Goal: Transaction & Acquisition: Purchase product/service

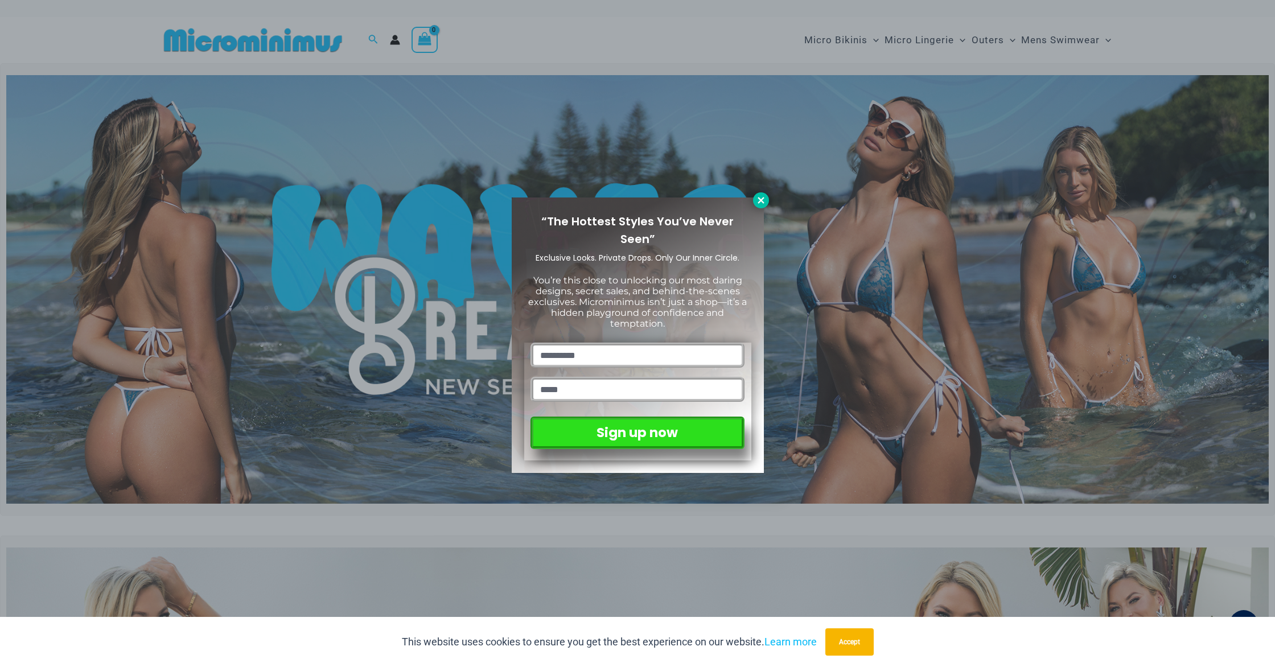
click at [760, 199] on icon at bounding box center [760, 200] width 6 height 6
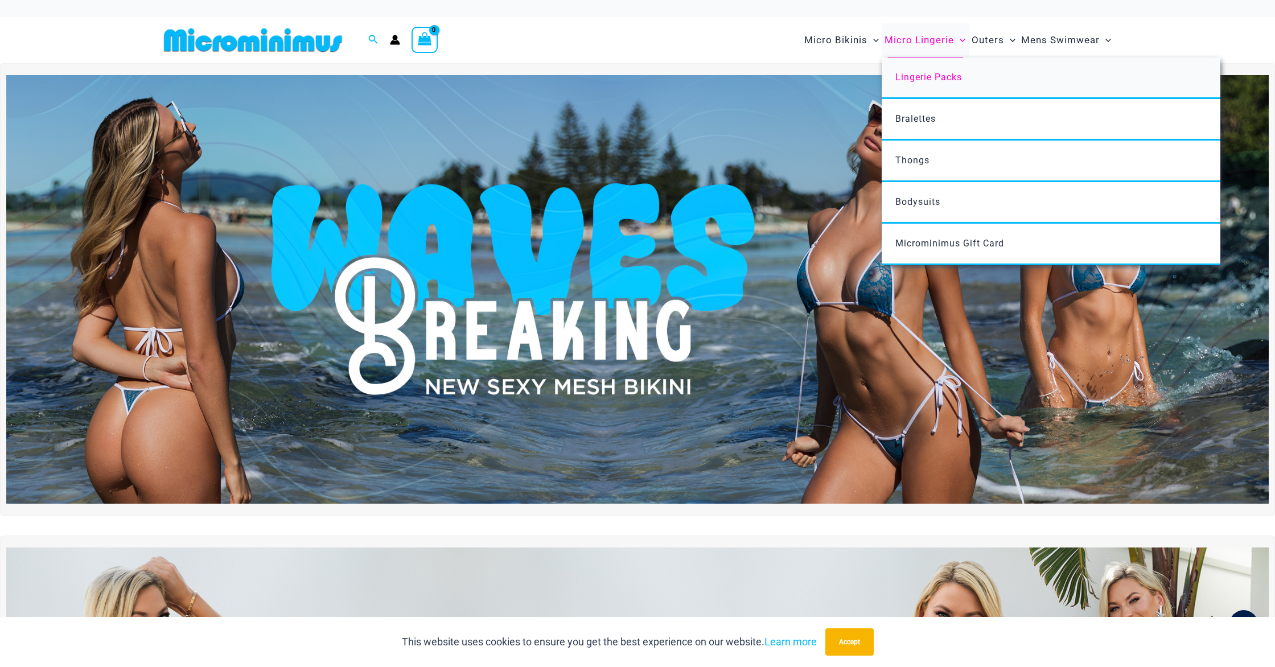
click at [941, 84] on link "Lingerie Packs" at bounding box center [1050, 78] width 339 height 42
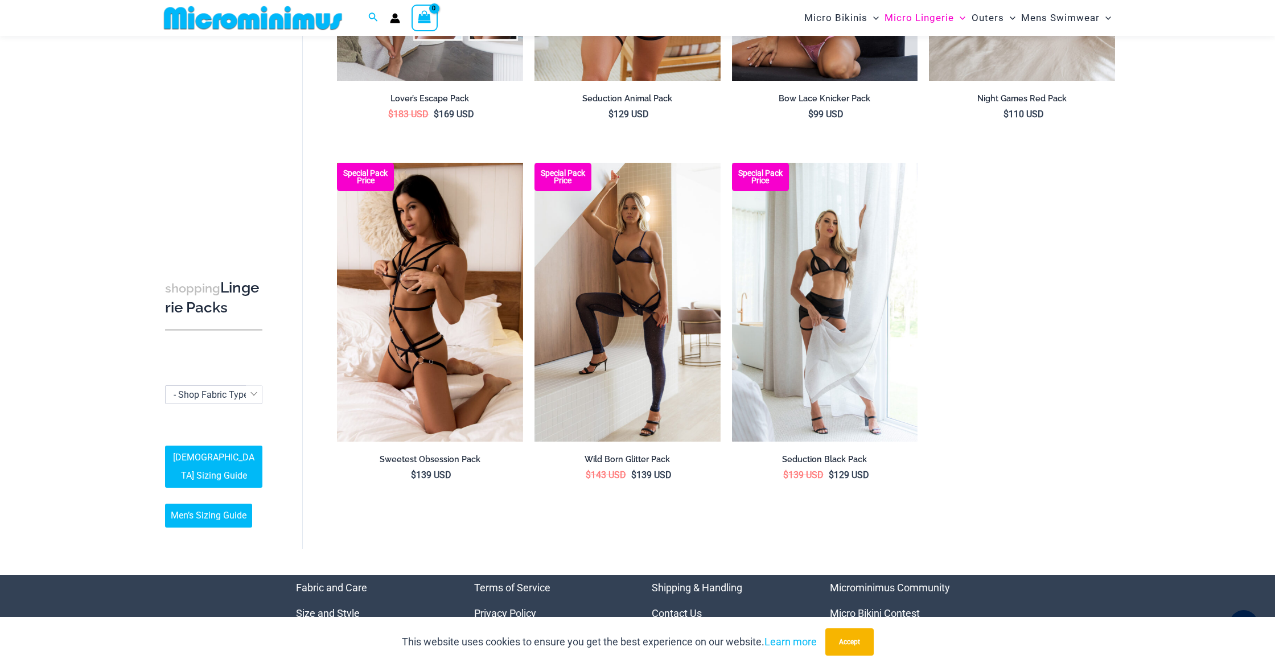
scroll to position [1407, 0]
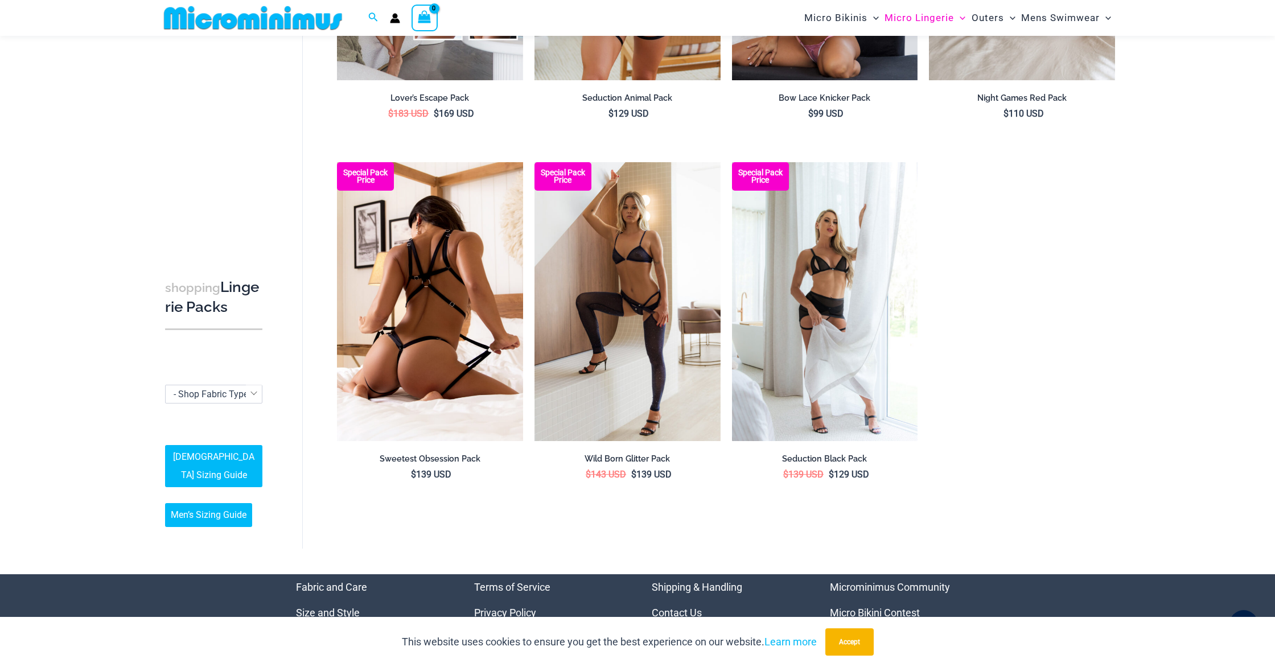
click at [415, 191] on img at bounding box center [430, 301] width 186 height 279
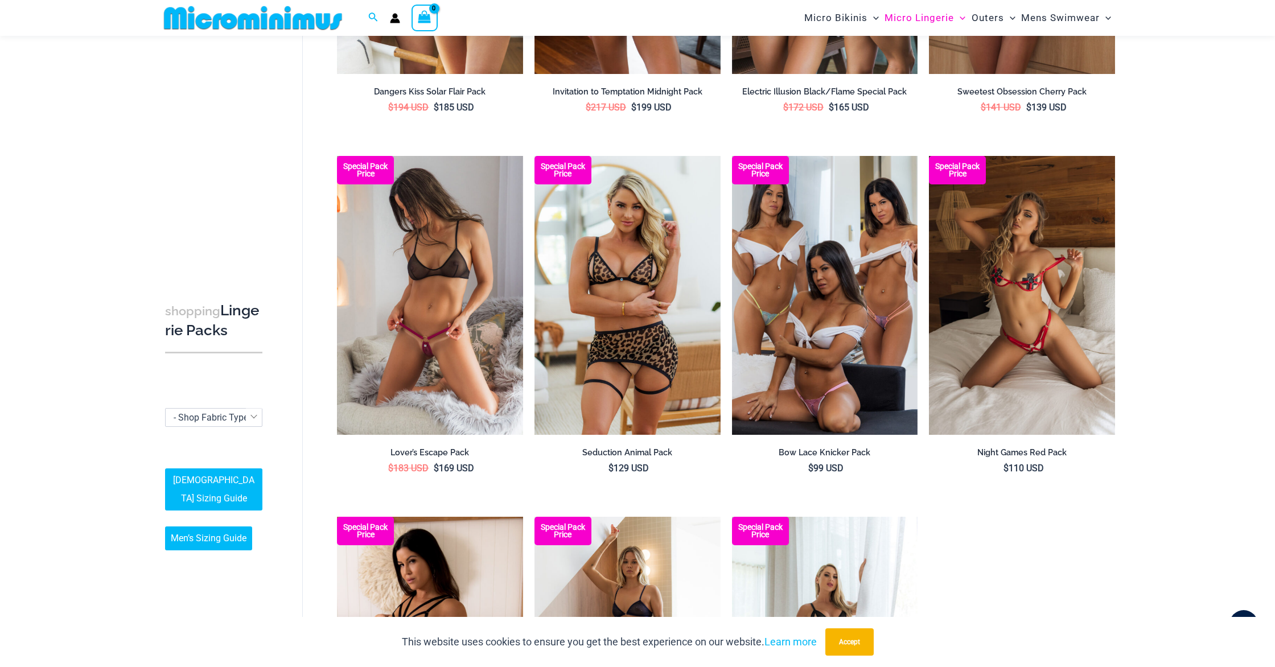
scroll to position [1054, 0]
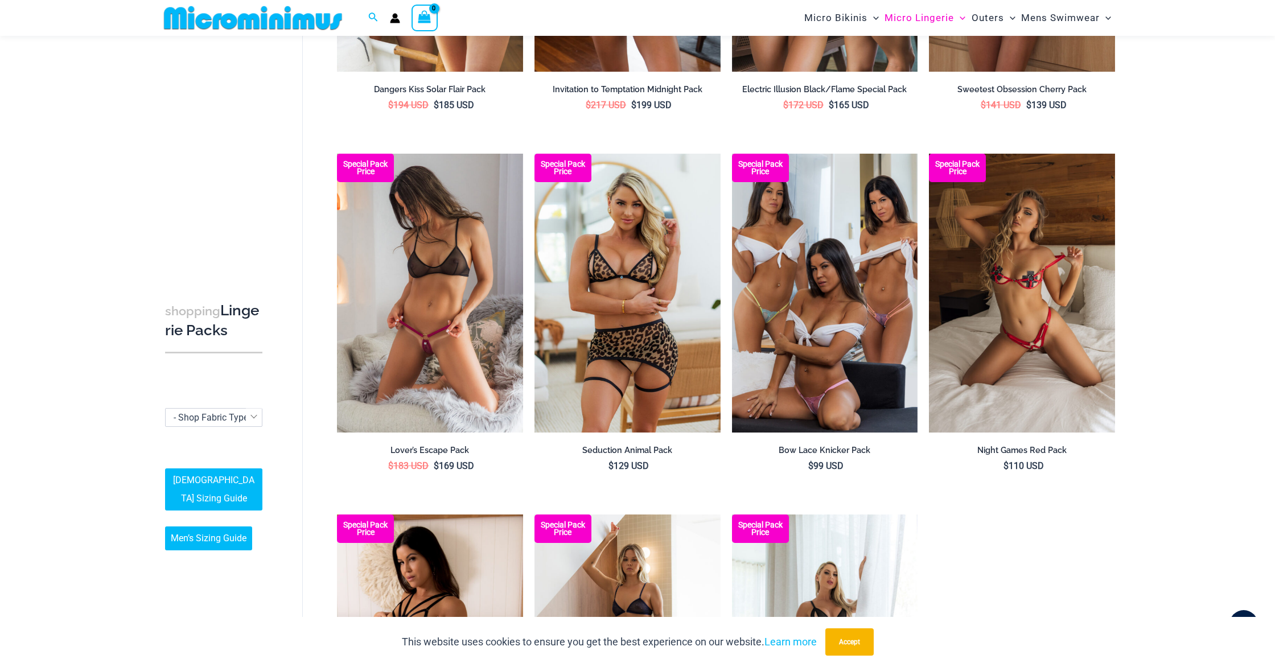
click at [436, 263] on img at bounding box center [430, 293] width 186 height 279
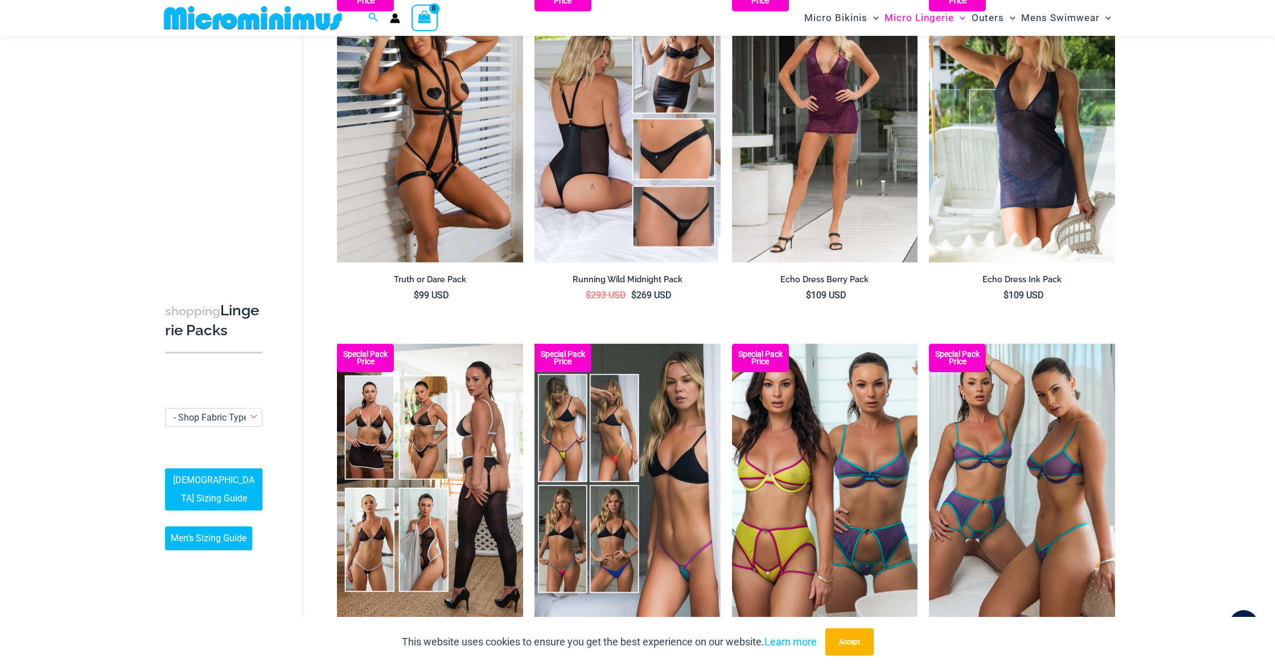
scroll to position [0, 0]
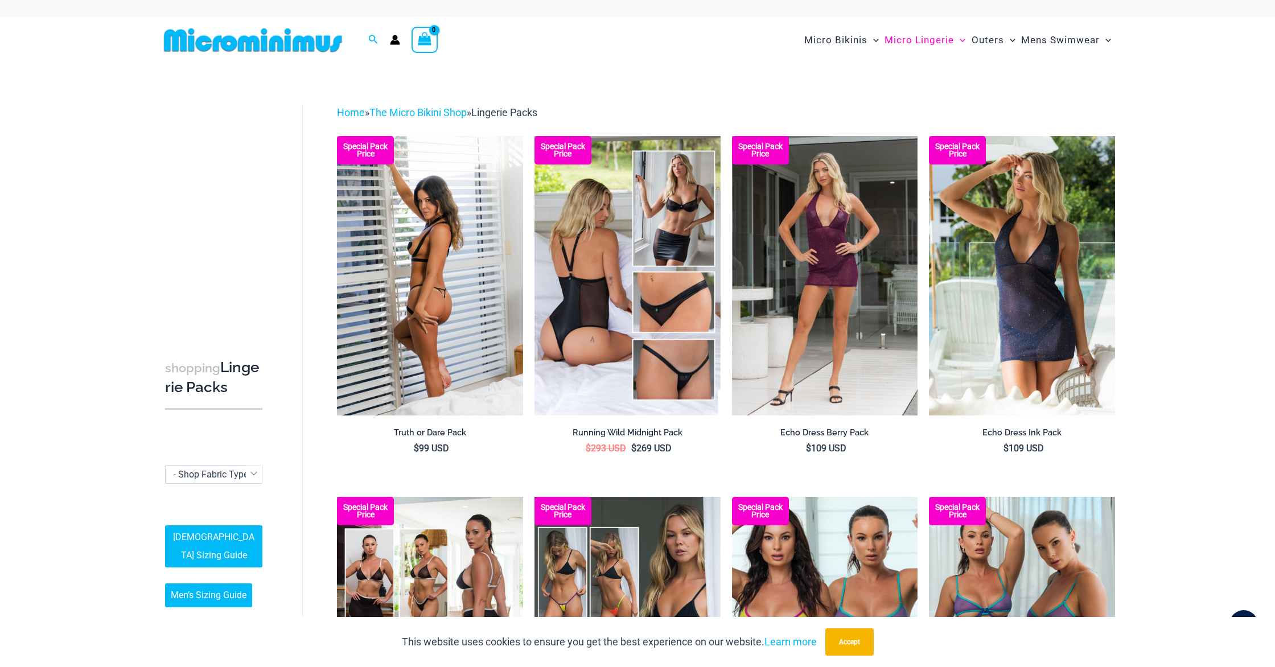
click at [448, 208] on img at bounding box center [430, 275] width 186 height 279
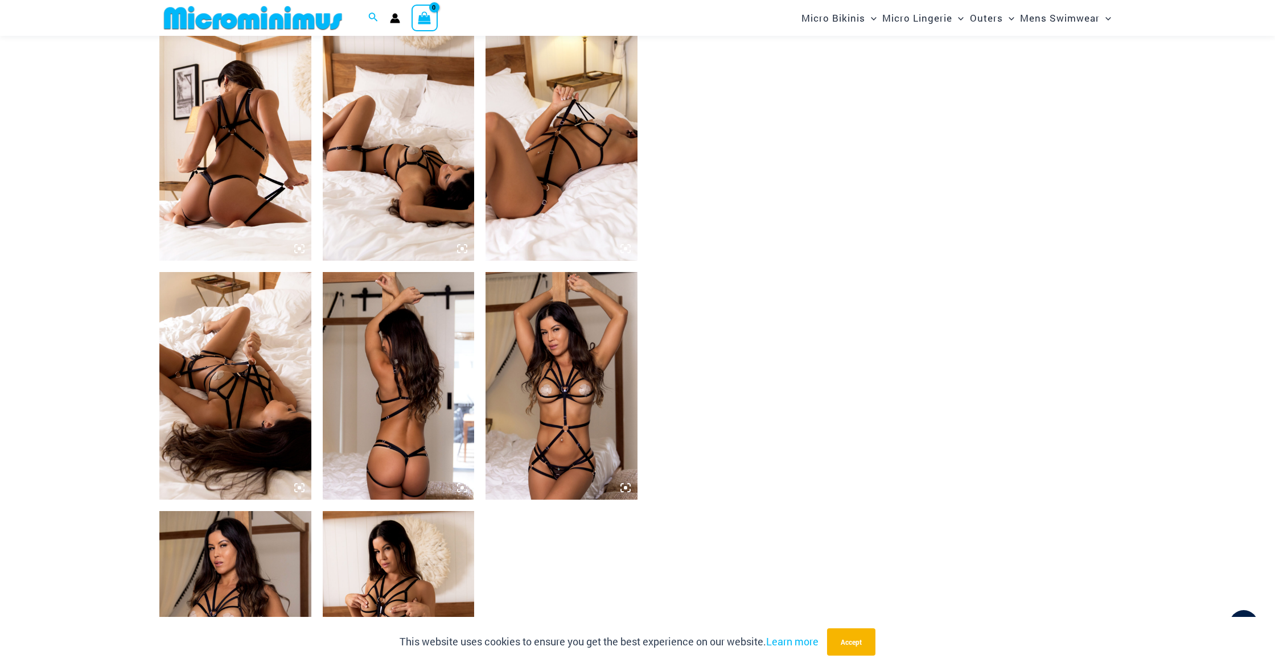
scroll to position [801, 0]
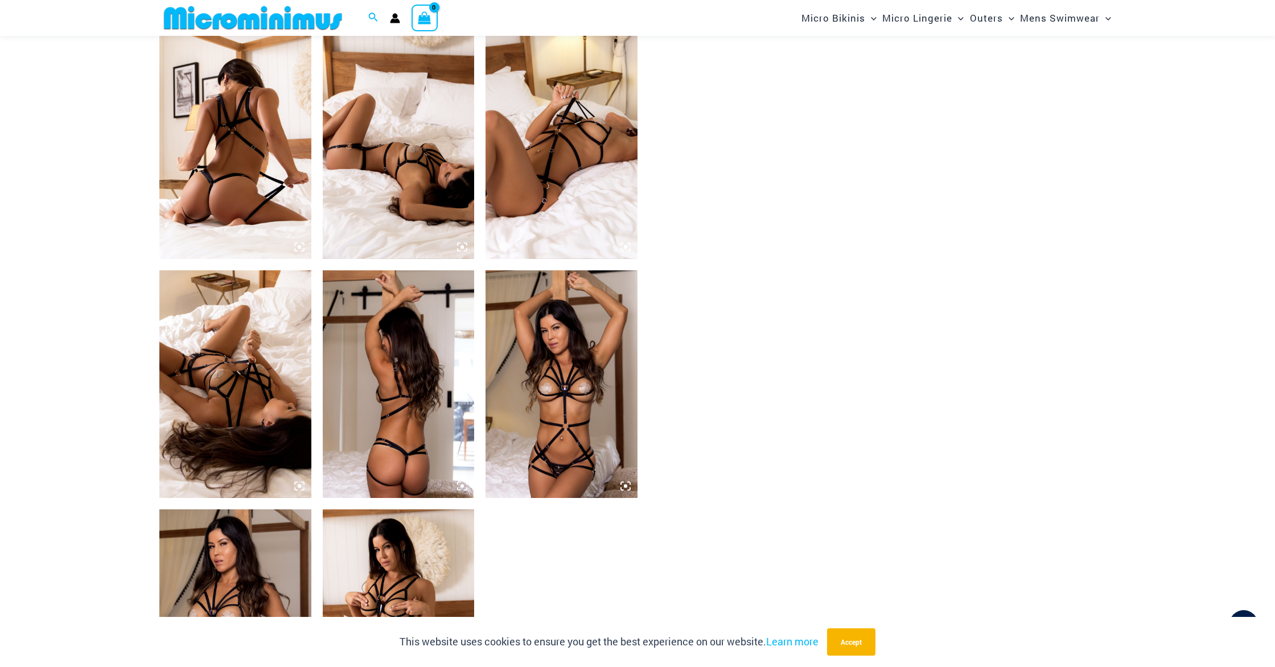
click at [231, 146] on img at bounding box center [235, 145] width 152 height 228
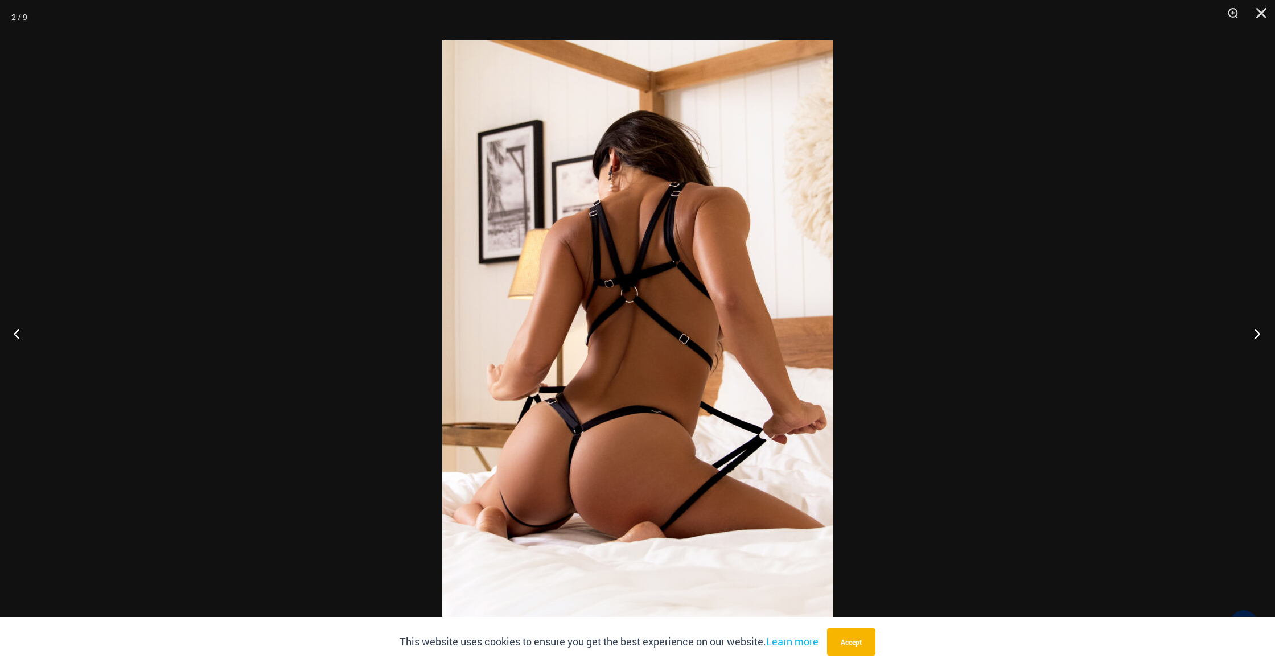
click at [1257, 331] on button "Next" at bounding box center [1253, 333] width 43 height 57
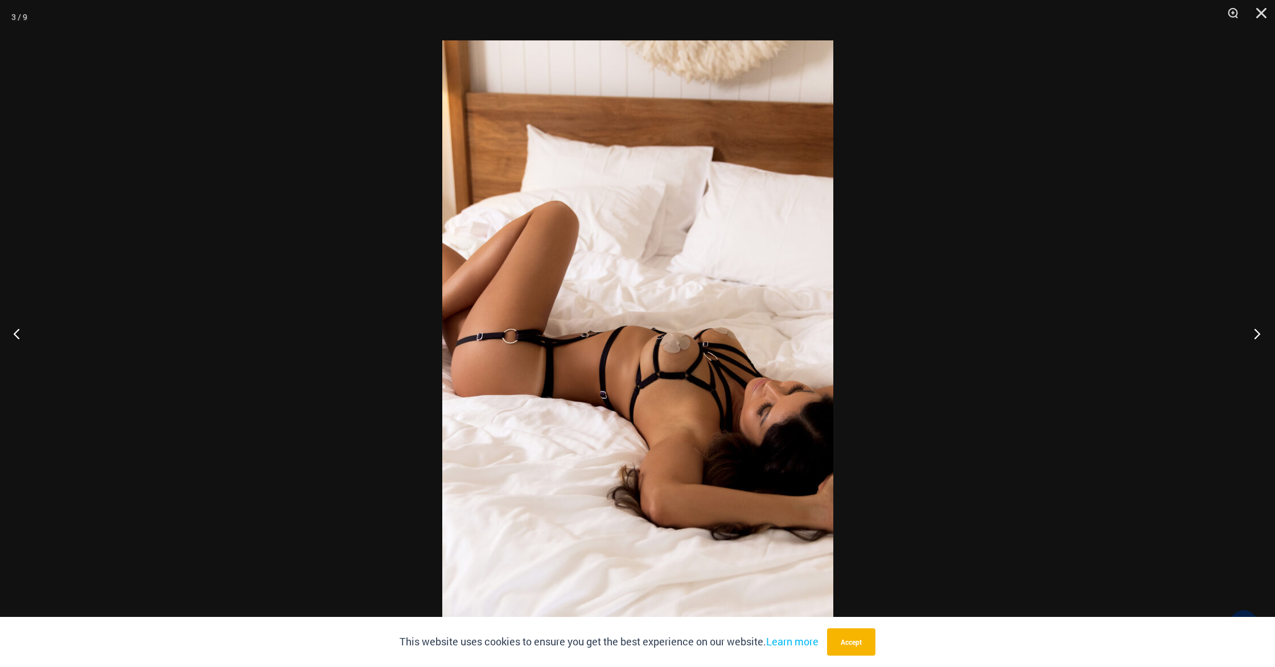
click at [1257, 331] on button "Next" at bounding box center [1253, 333] width 43 height 57
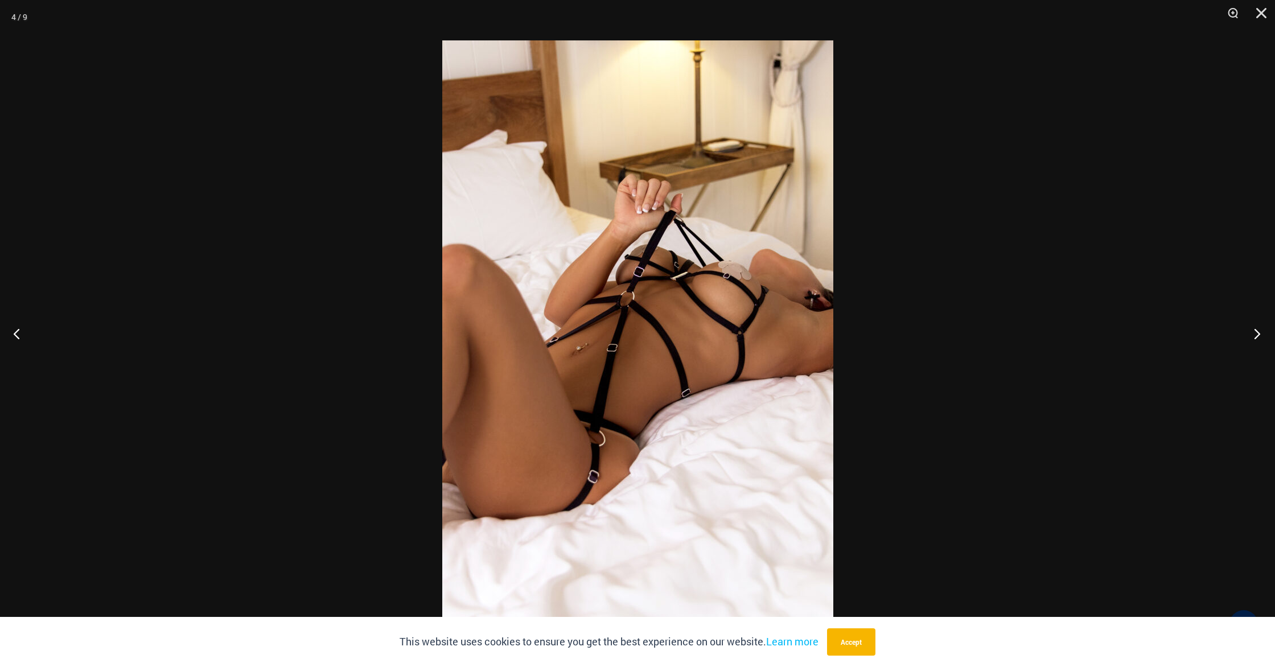
click at [1257, 331] on button "Next" at bounding box center [1253, 333] width 43 height 57
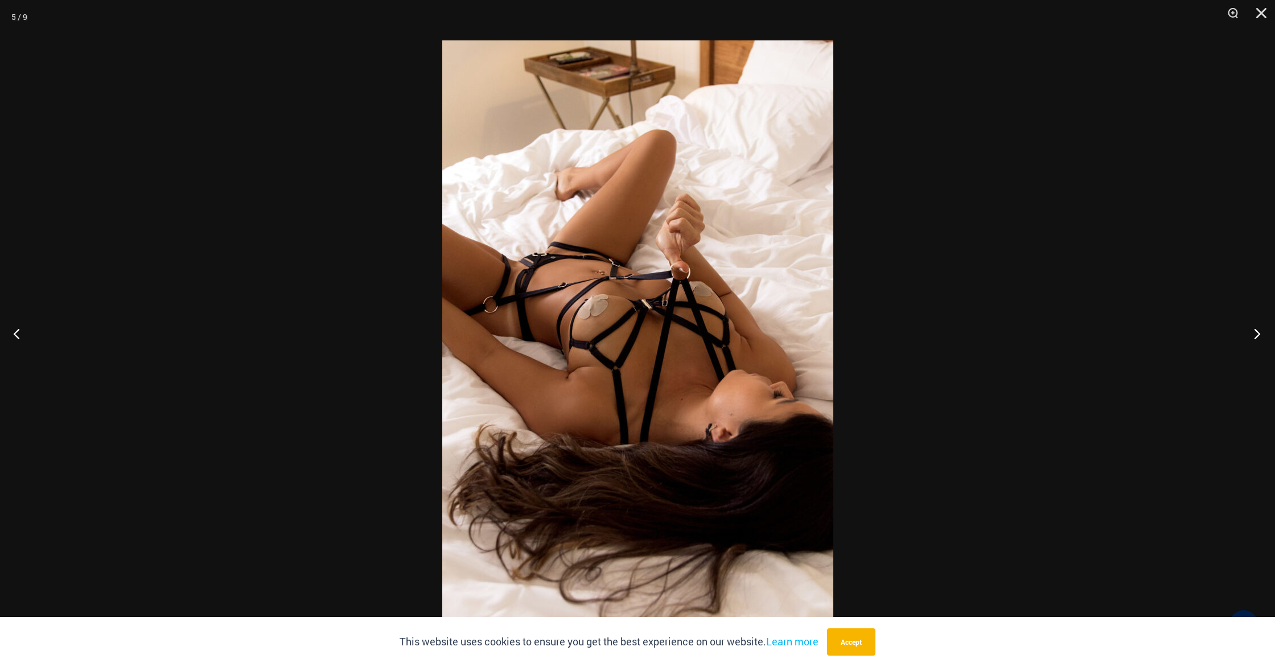
click at [1257, 331] on button "Next" at bounding box center [1253, 333] width 43 height 57
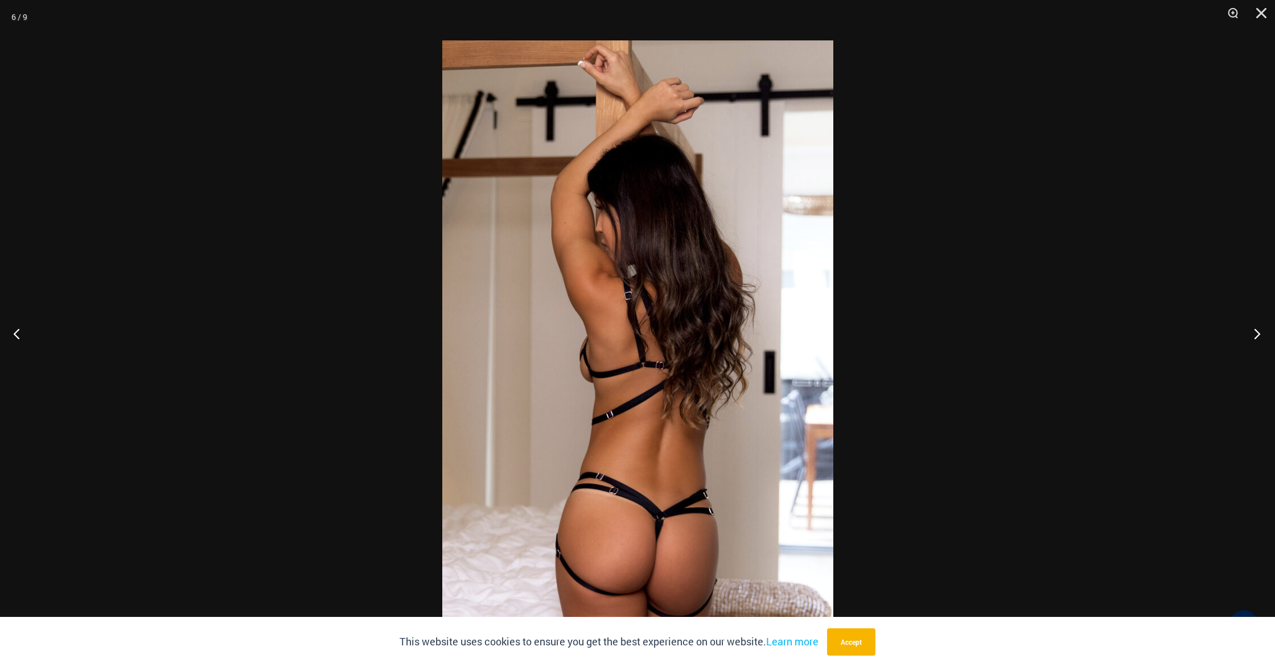
click at [1257, 331] on button "Next" at bounding box center [1253, 333] width 43 height 57
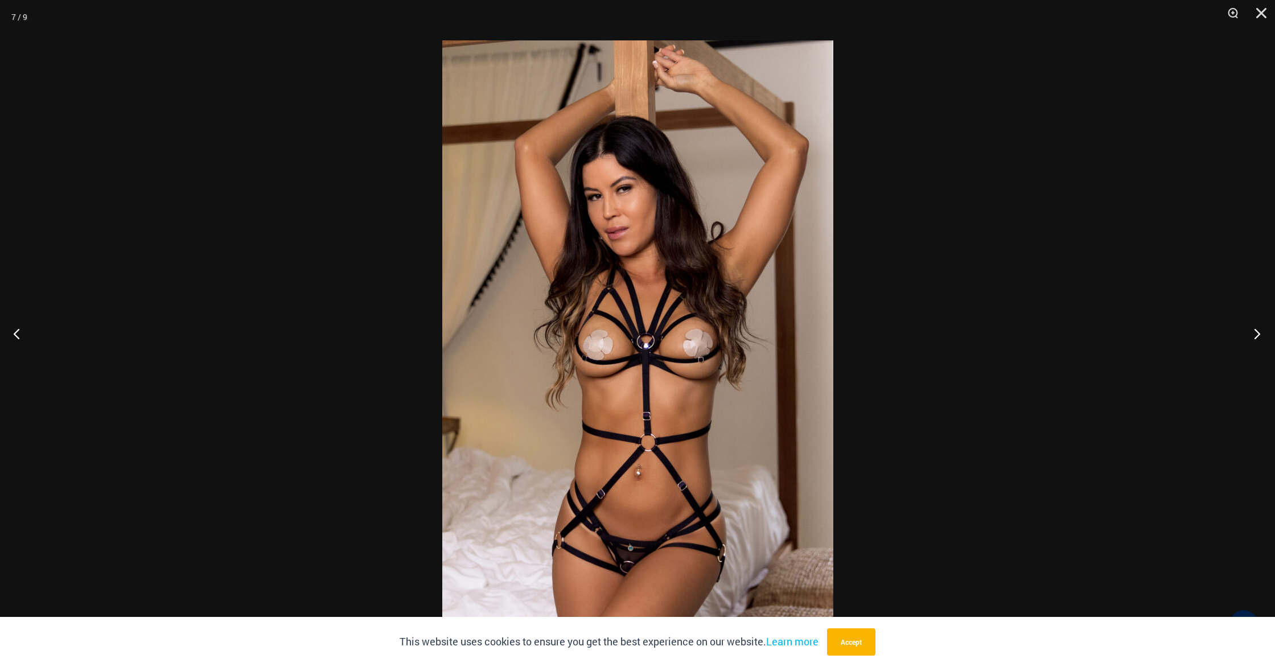
click at [1257, 331] on button "Next" at bounding box center [1253, 333] width 43 height 57
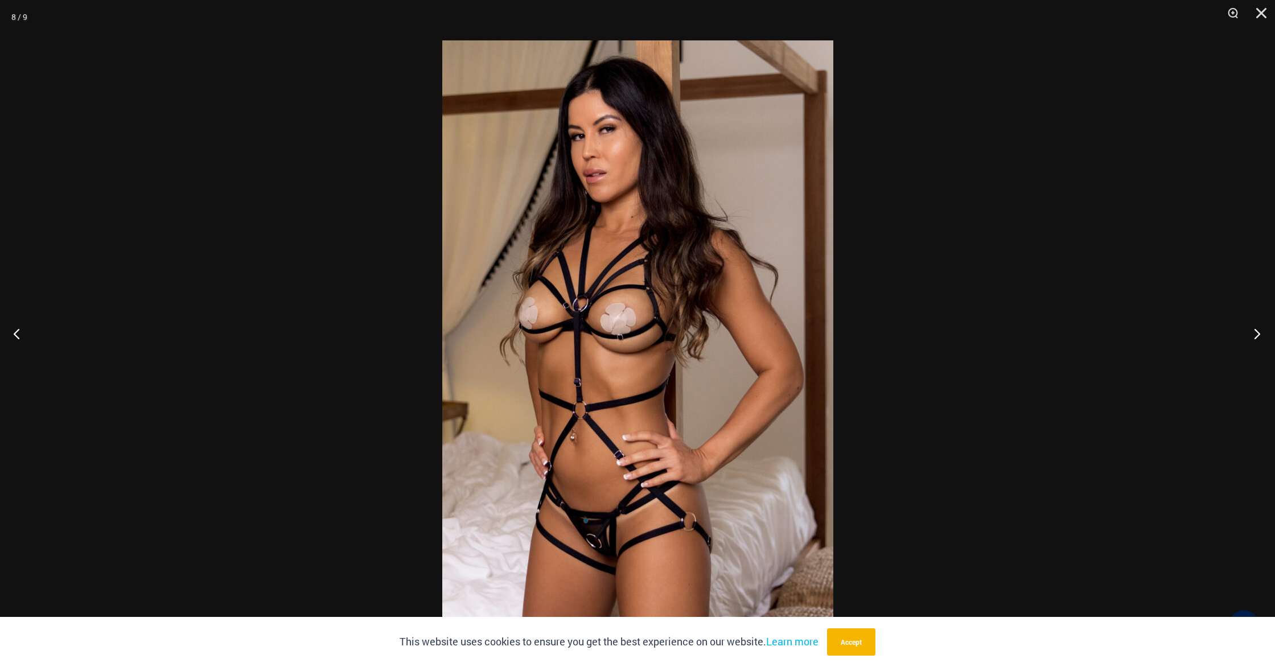
click at [1257, 331] on button "Next" at bounding box center [1253, 333] width 43 height 57
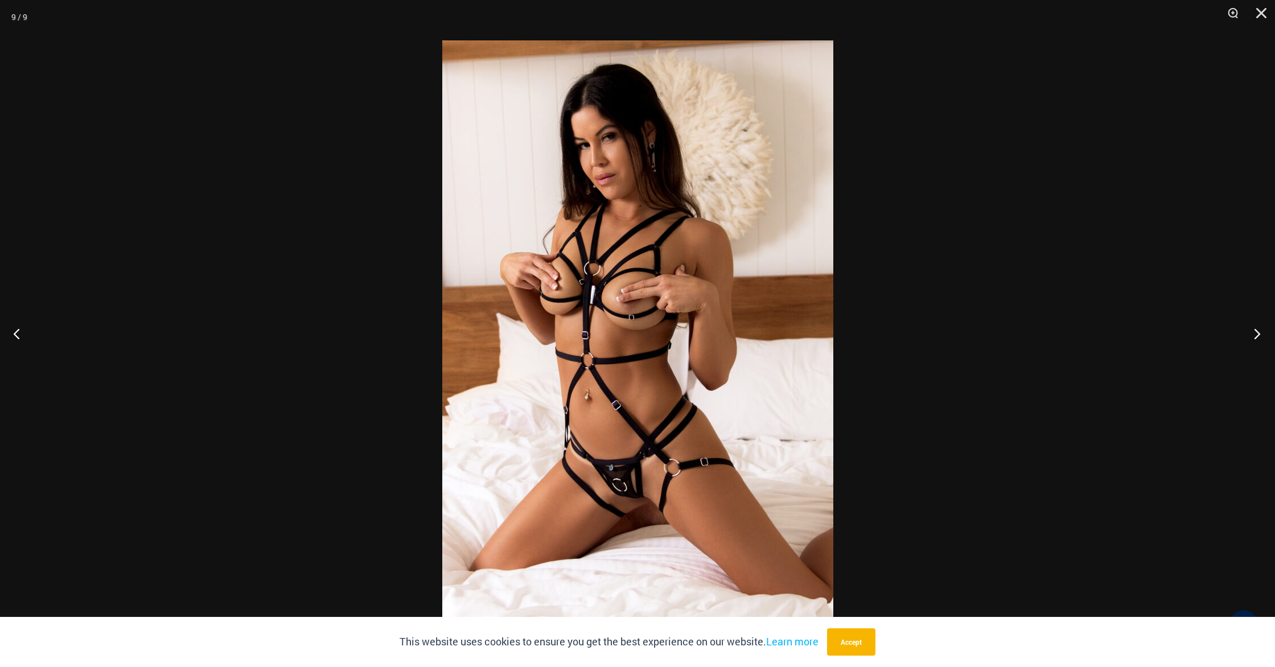
click at [1257, 331] on button "Next" at bounding box center [1253, 333] width 43 height 57
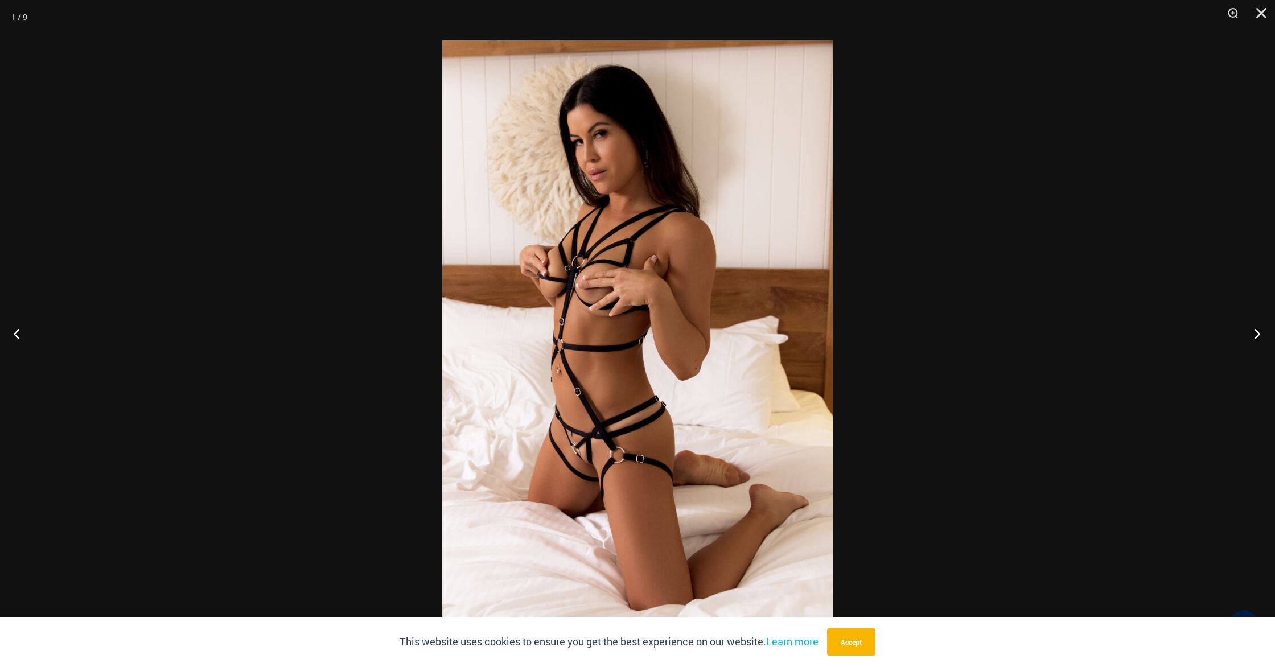
click at [1257, 331] on button "Next" at bounding box center [1253, 333] width 43 height 57
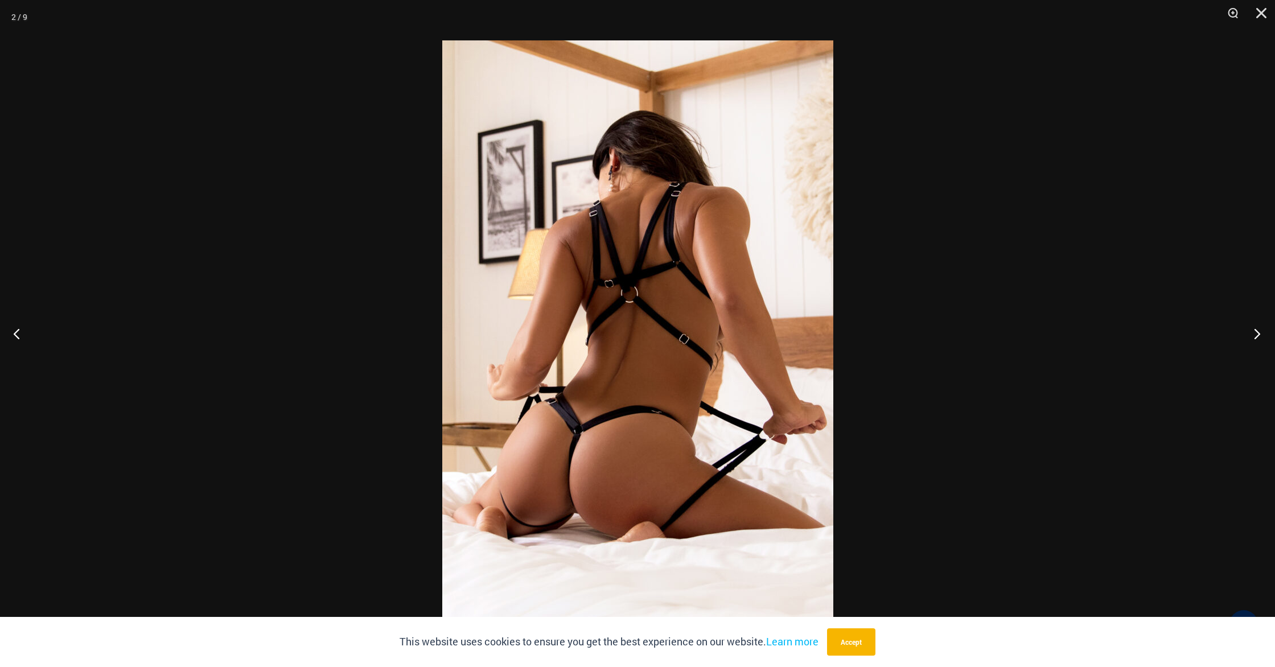
click at [1257, 331] on button "Next" at bounding box center [1253, 333] width 43 height 57
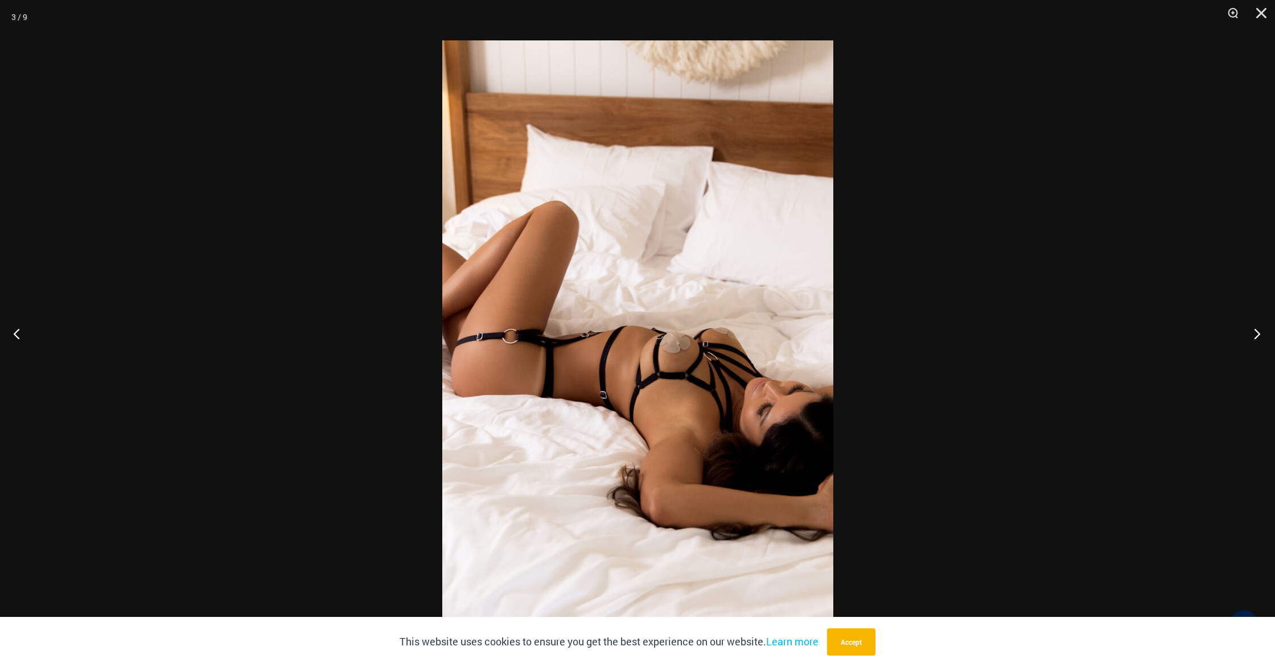
click at [1257, 331] on button "Next" at bounding box center [1253, 333] width 43 height 57
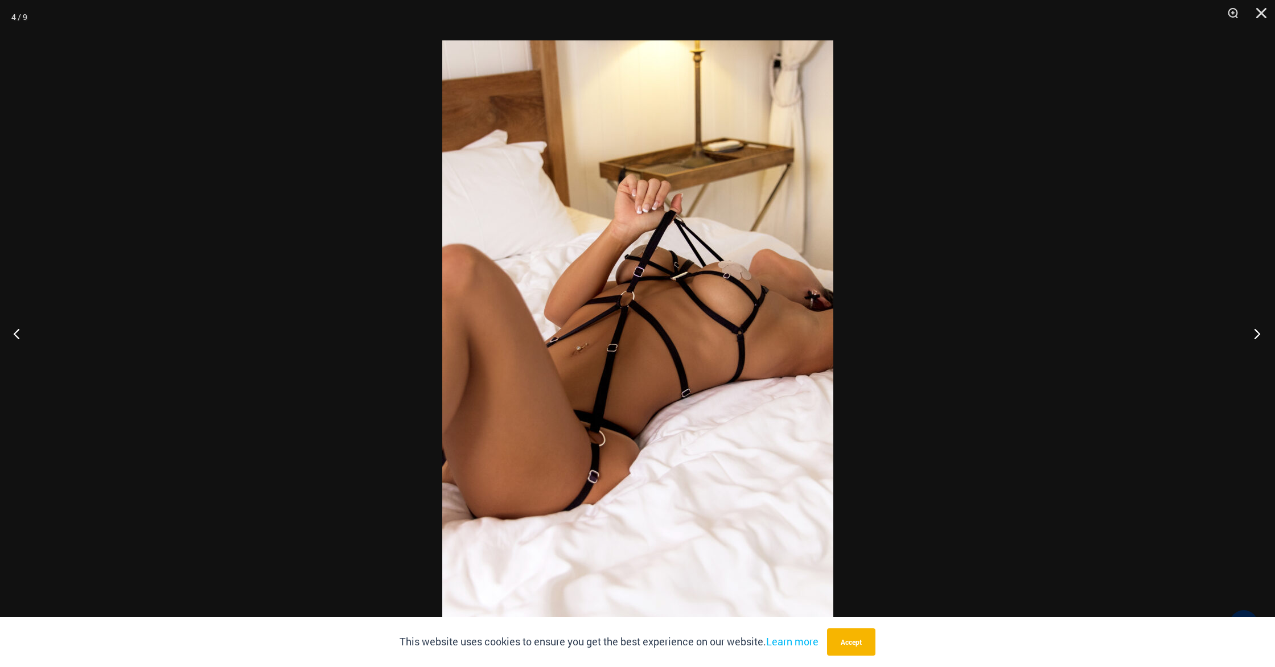
click at [1257, 331] on button "Next" at bounding box center [1253, 333] width 43 height 57
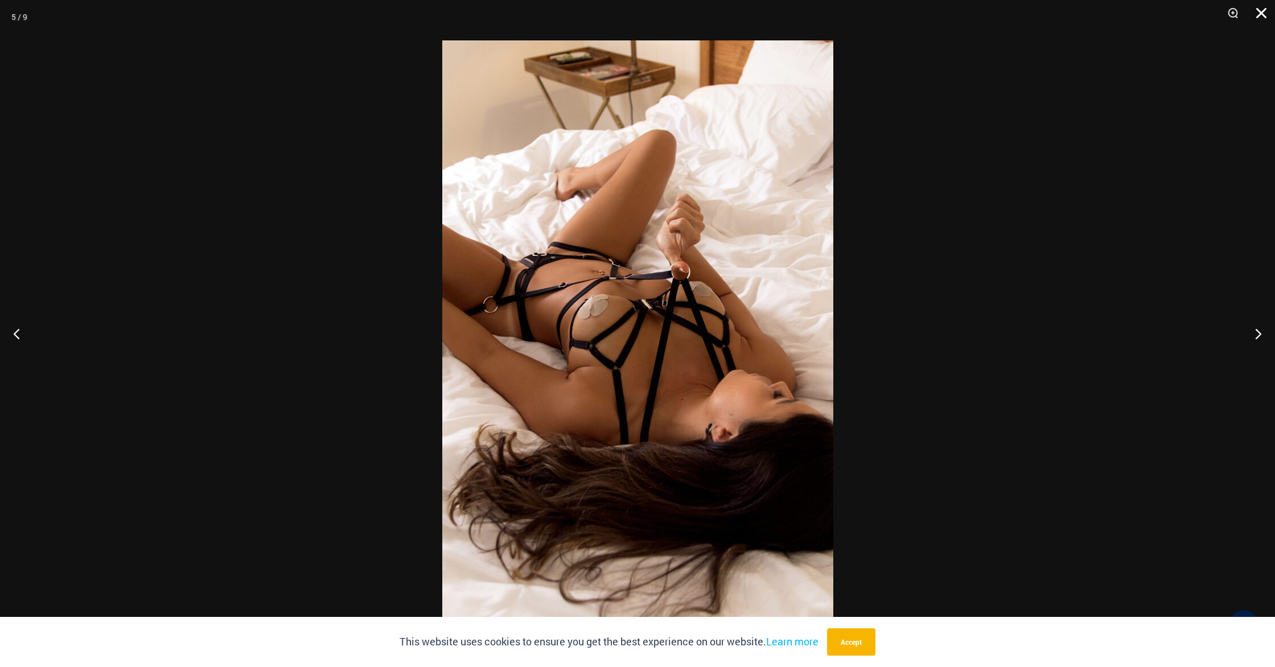
click at [1260, 14] on button "Close" at bounding box center [1257, 17] width 28 height 34
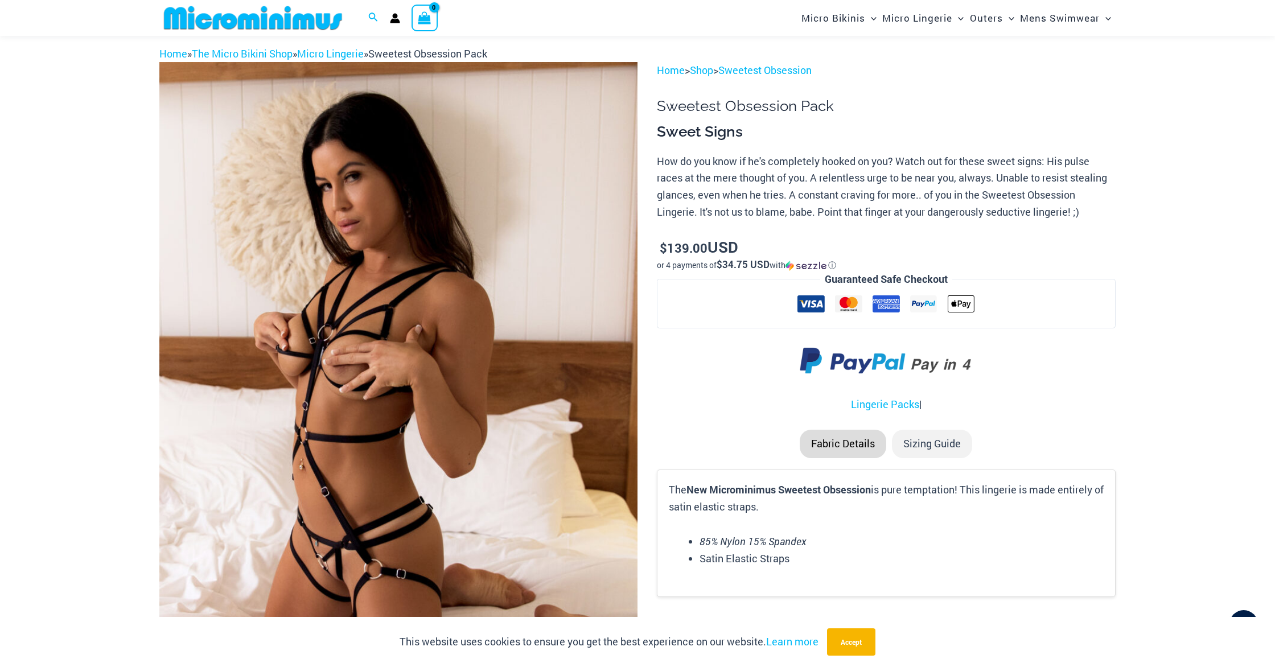
scroll to position [0, 0]
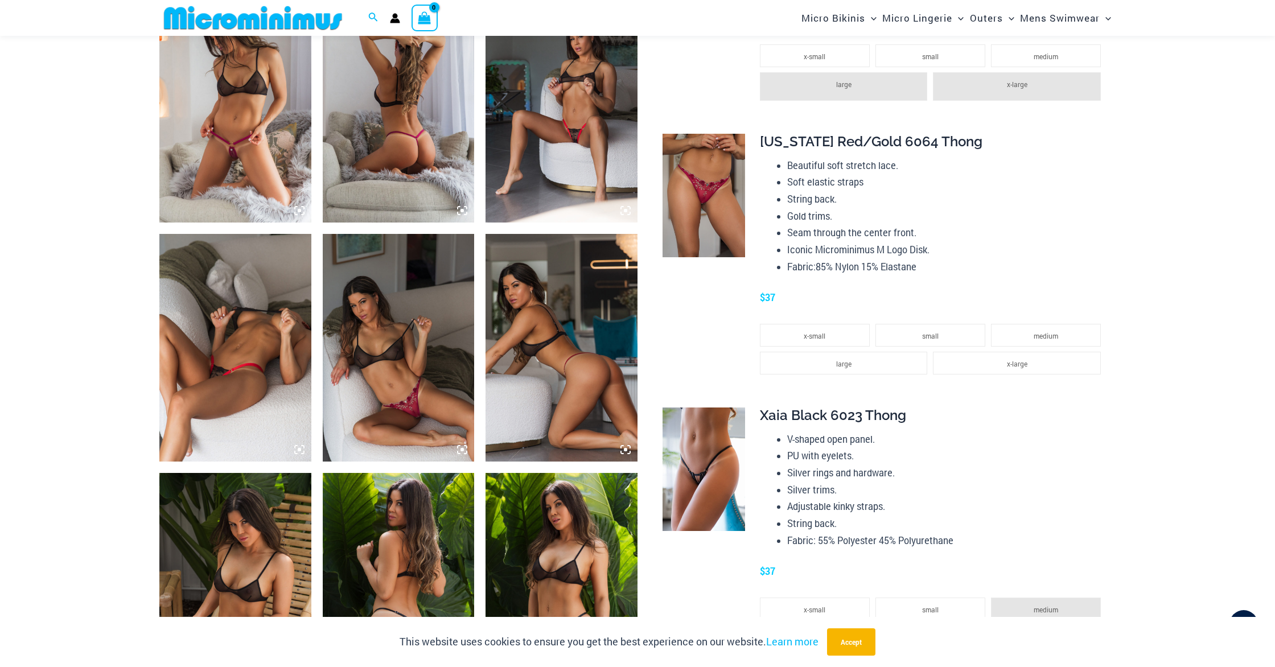
scroll to position [838, 0]
click at [721, 428] on img at bounding box center [703, 469] width 83 height 124
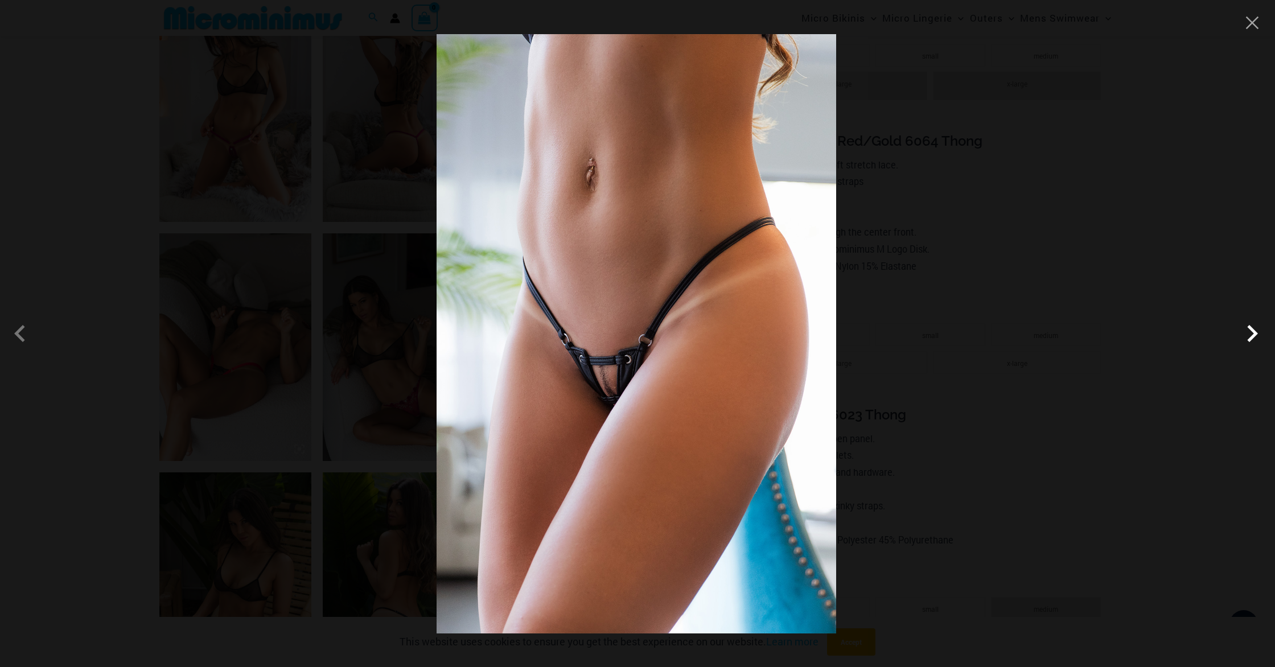
click at [1245, 340] on span at bounding box center [1252, 333] width 34 height 34
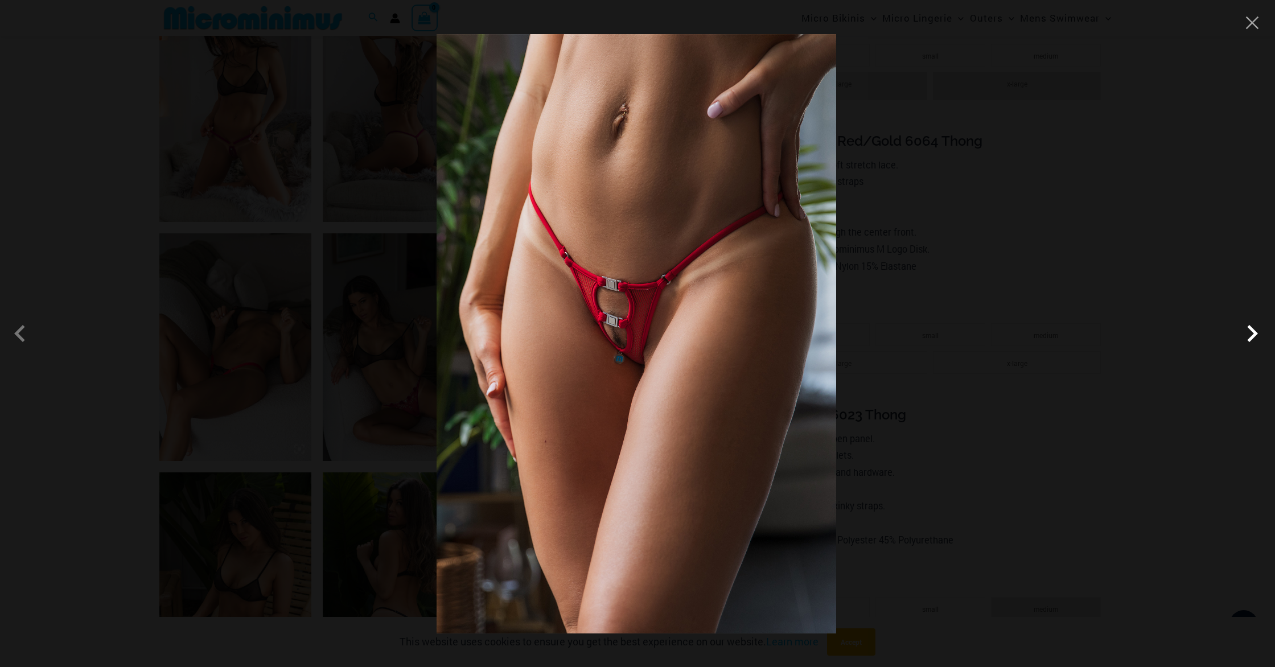
click at [1246, 340] on span at bounding box center [1252, 333] width 34 height 34
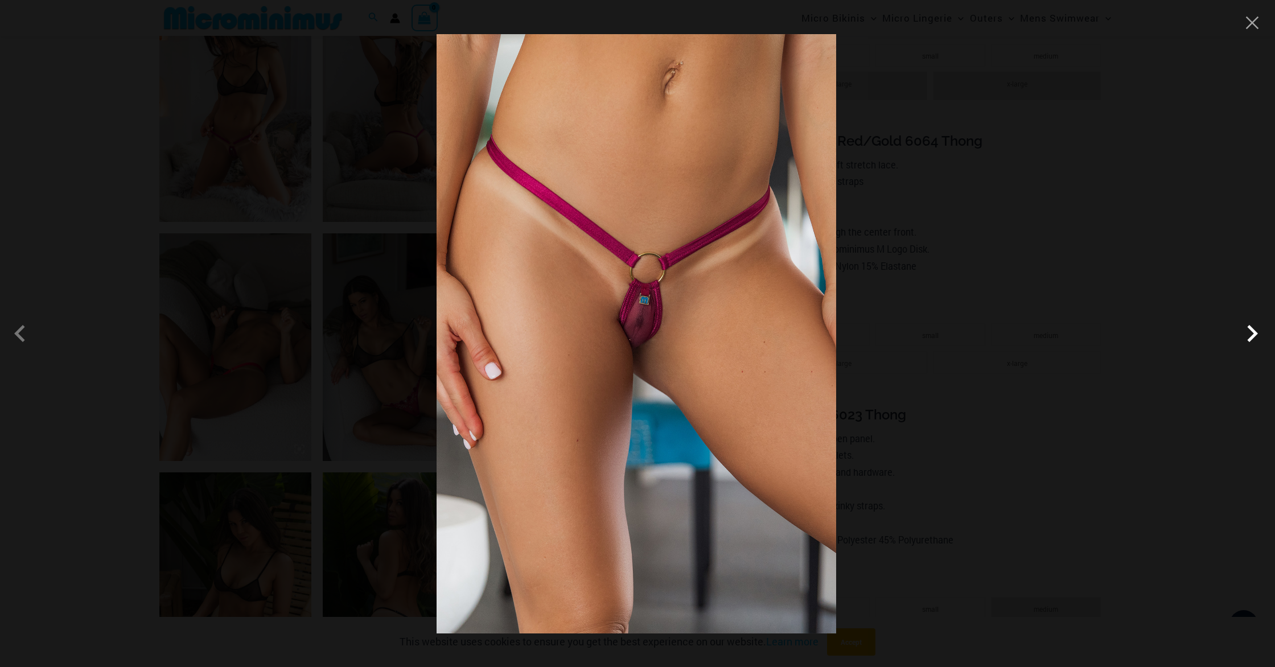
click at [1246, 340] on span at bounding box center [1252, 333] width 34 height 34
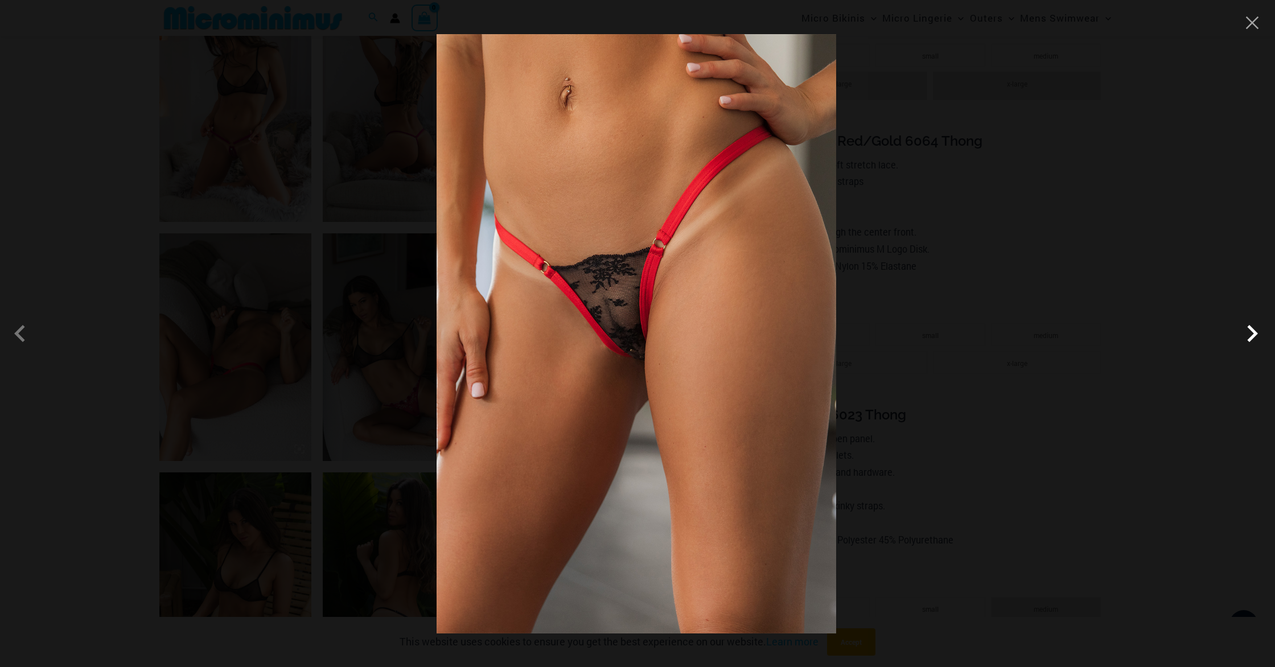
click at [1246, 340] on span at bounding box center [1252, 333] width 34 height 34
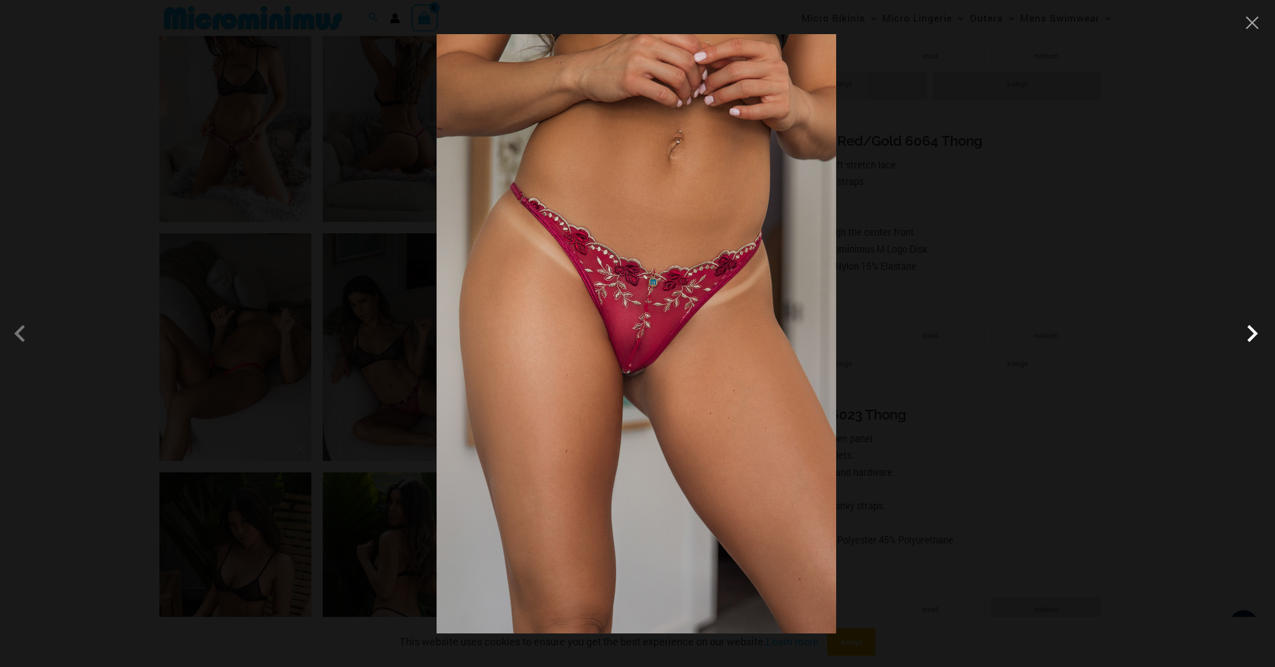
click at [1246, 340] on span at bounding box center [1252, 333] width 34 height 34
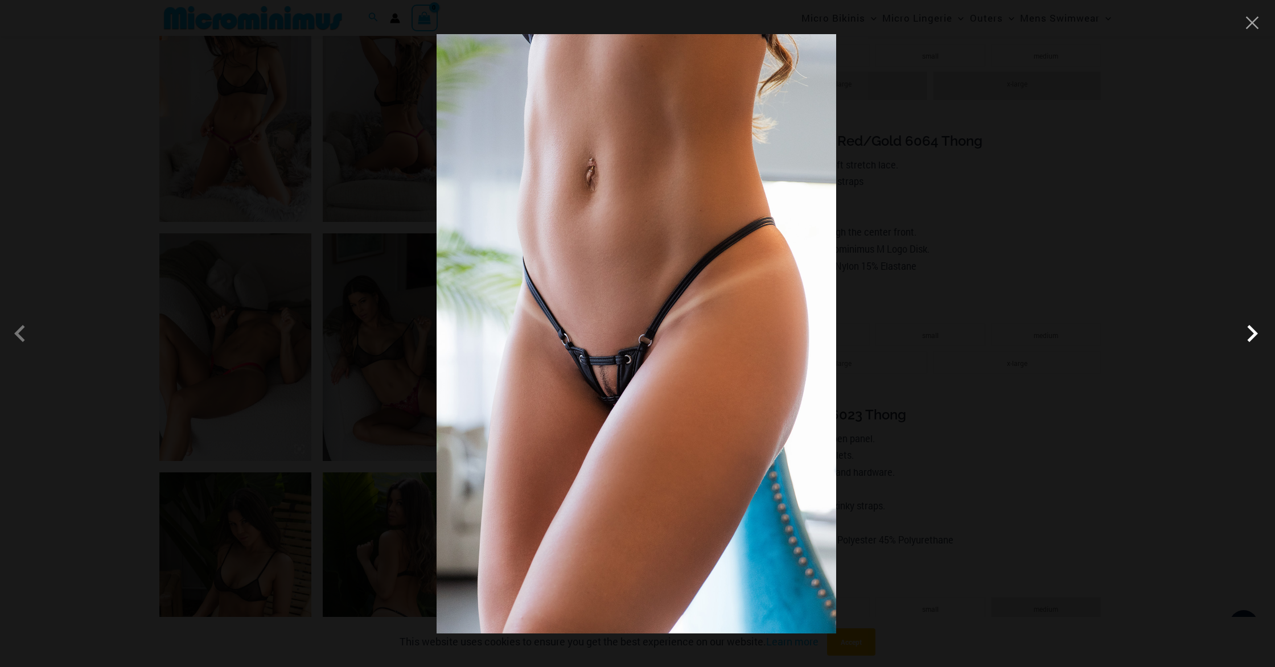
click at [1246, 340] on span at bounding box center [1252, 333] width 34 height 34
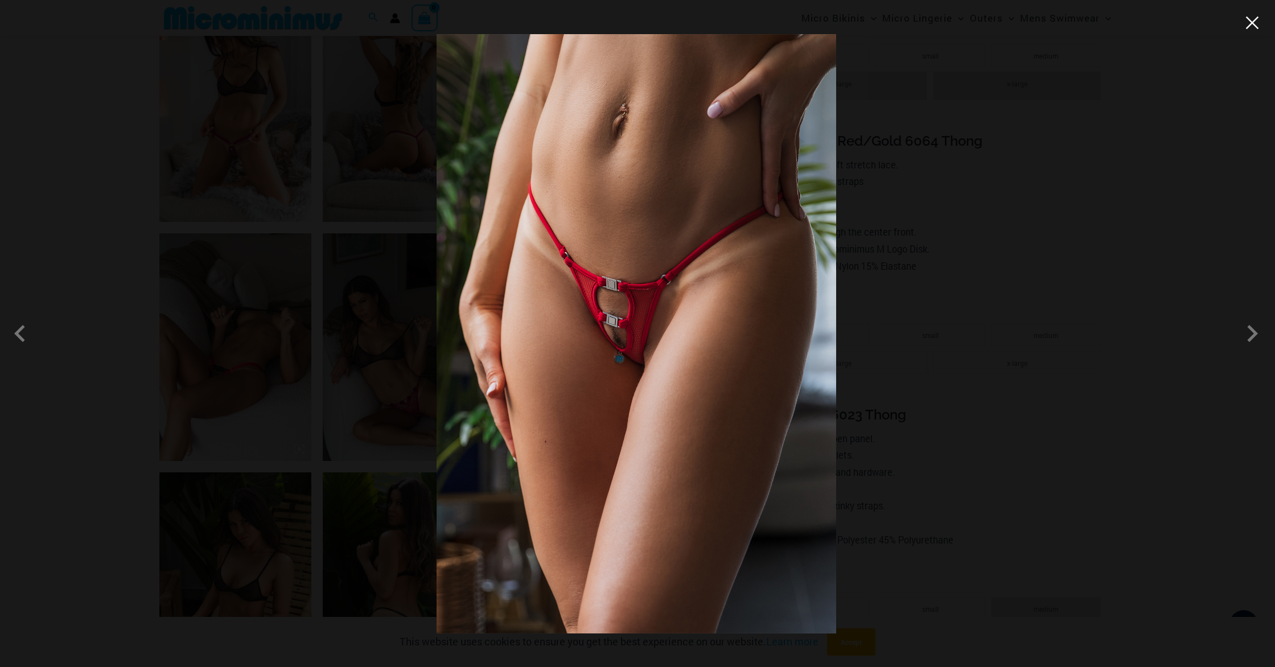
click at [1250, 22] on button "Close" at bounding box center [1251, 22] width 17 height 17
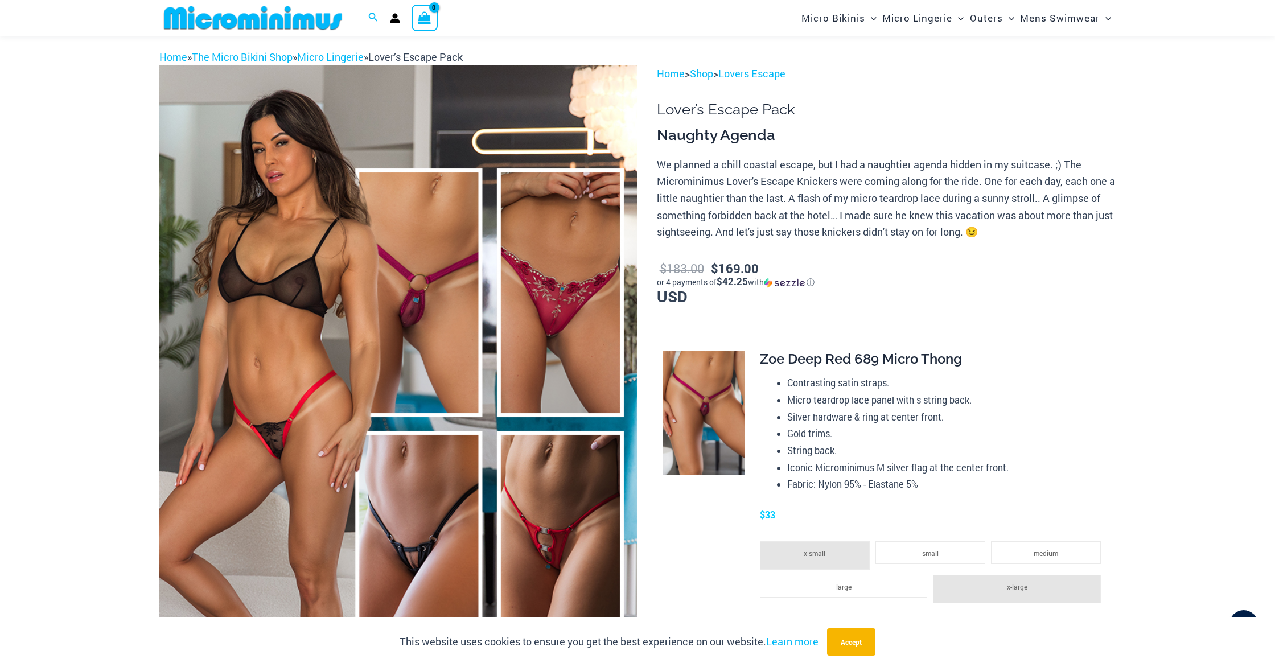
scroll to position [0, 0]
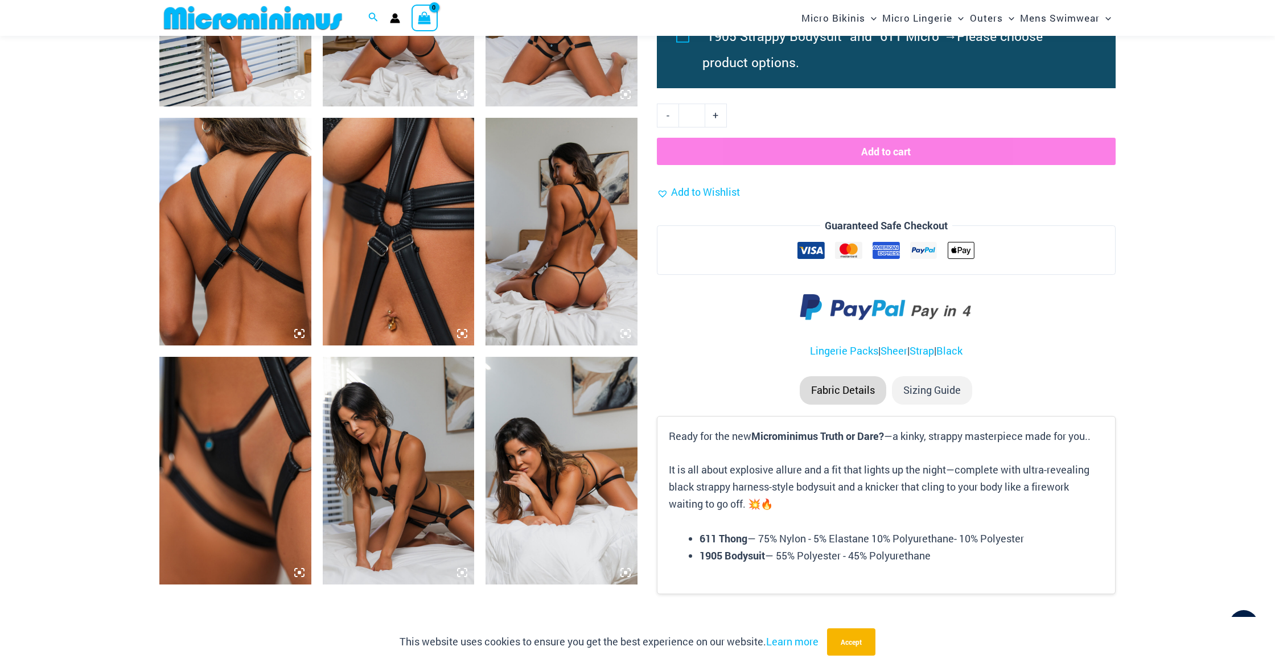
scroll to position [954, 0]
click at [544, 281] on img at bounding box center [561, 231] width 152 height 228
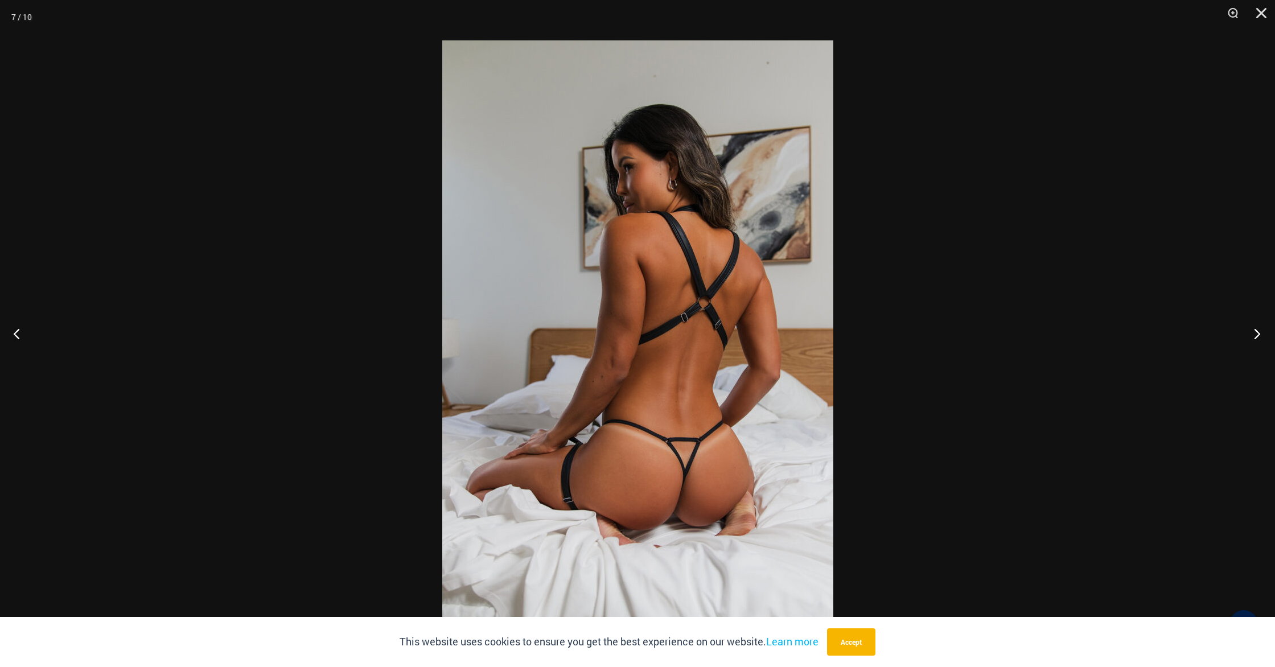
click at [1259, 328] on button "Next" at bounding box center [1253, 333] width 43 height 57
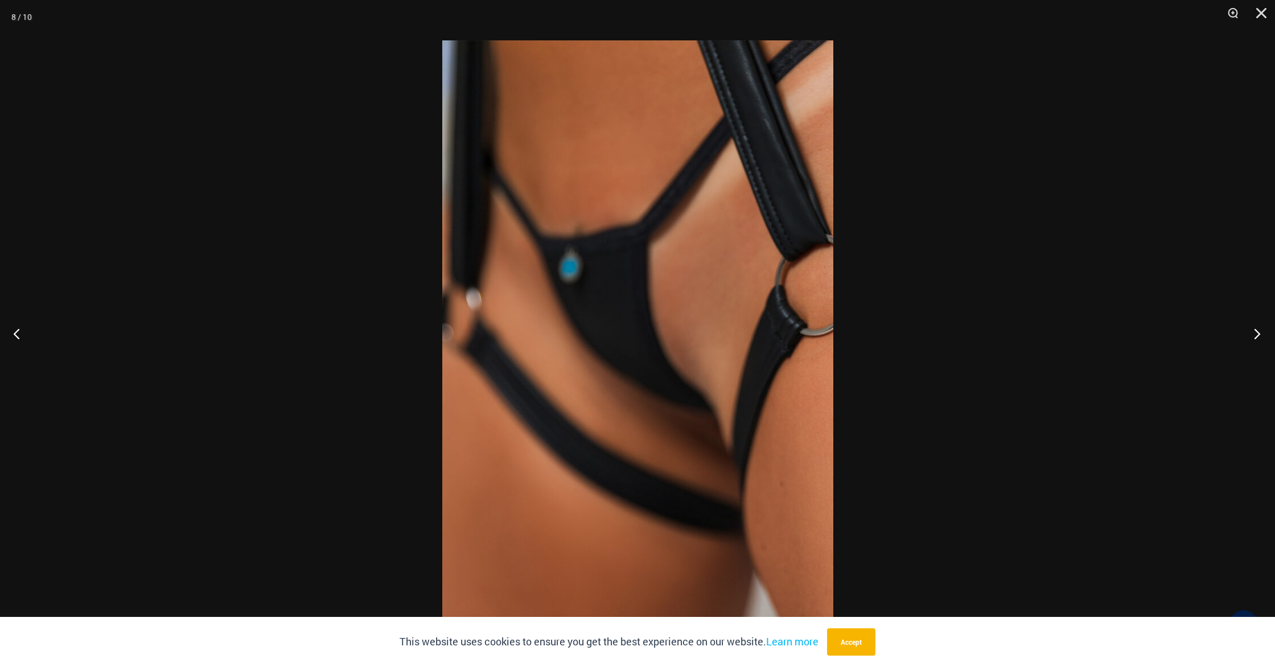
click at [1259, 328] on button "Next" at bounding box center [1253, 333] width 43 height 57
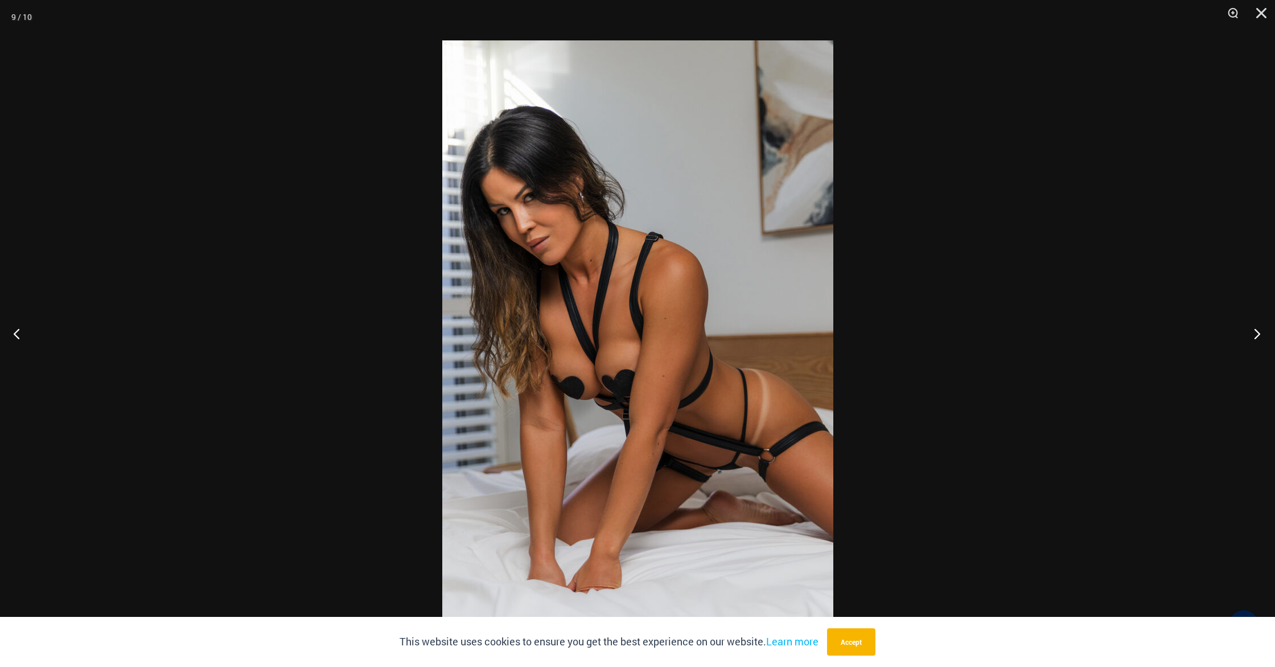
click at [1258, 328] on button "Next" at bounding box center [1253, 333] width 43 height 57
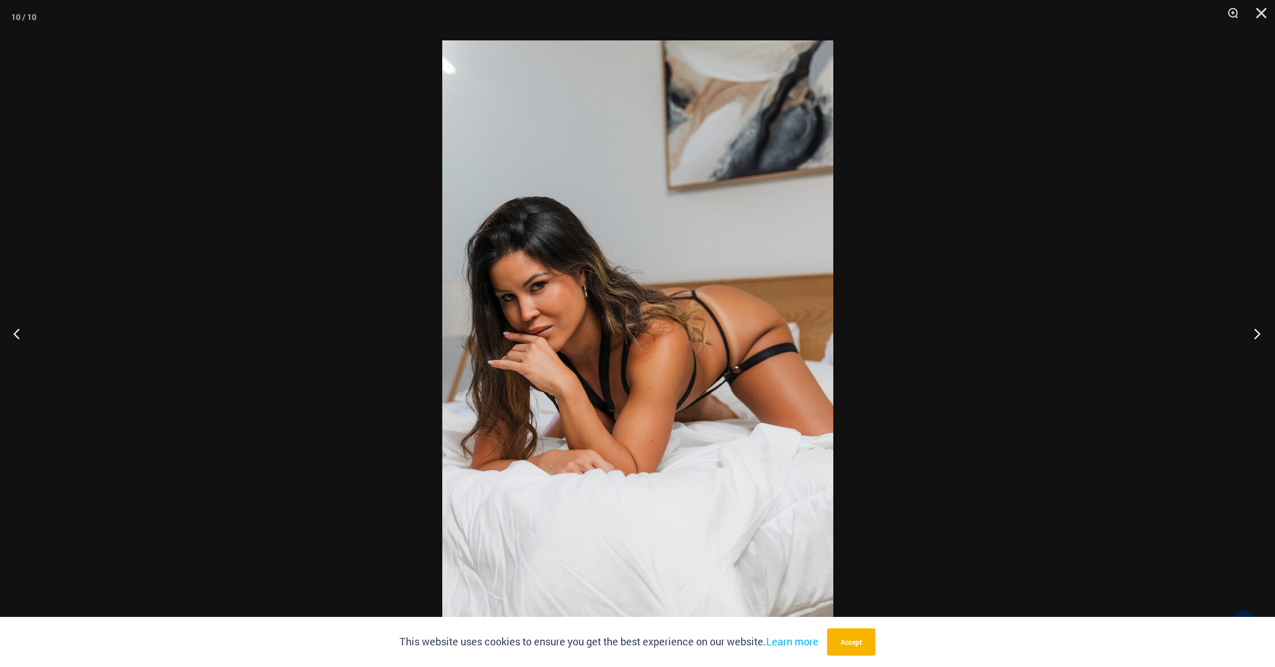
click at [1258, 328] on button "Next" at bounding box center [1253, 333] width 43 height 57
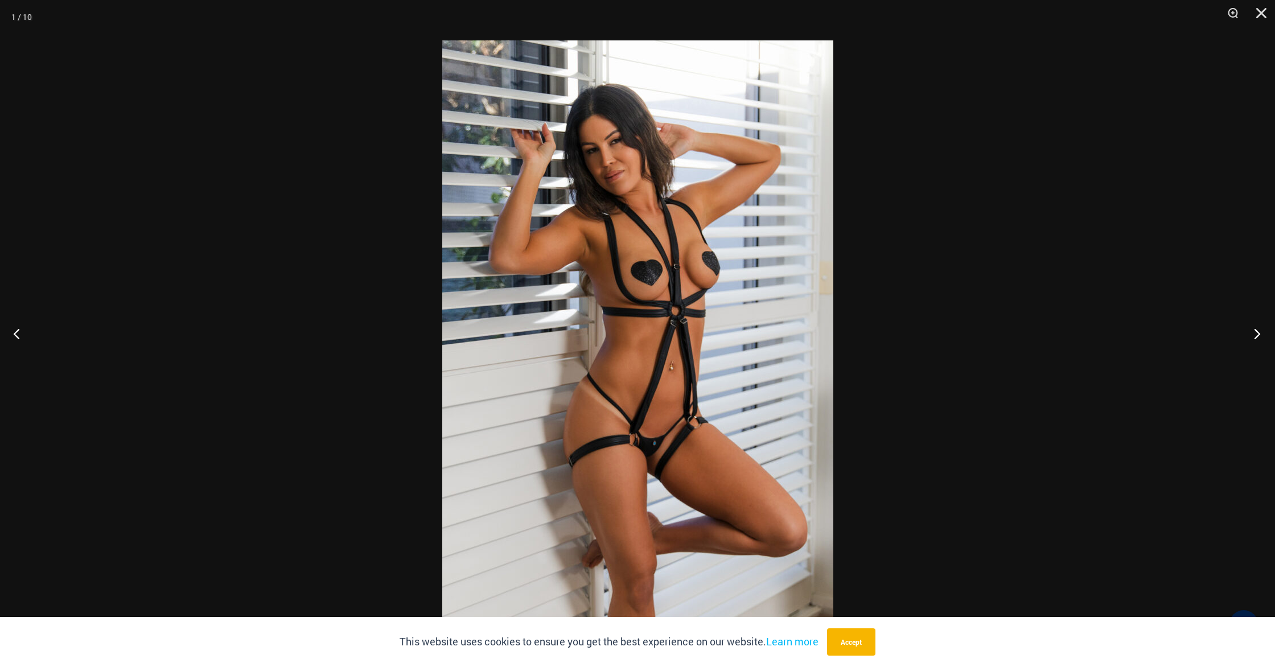
click at [1258, 327] on button "Next" at bounding box center [1253, 333] width 43 height 57
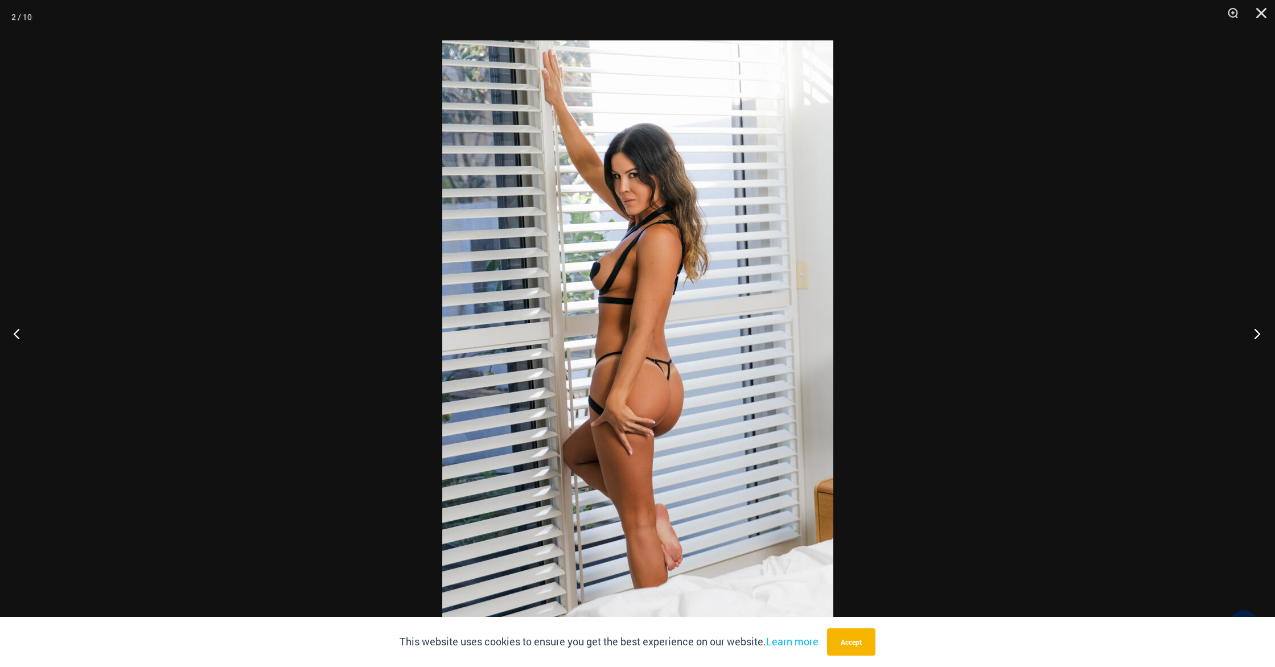
click at [1258, 327] on button "Next" at bounding box center [1253, 333] width 43 height 57
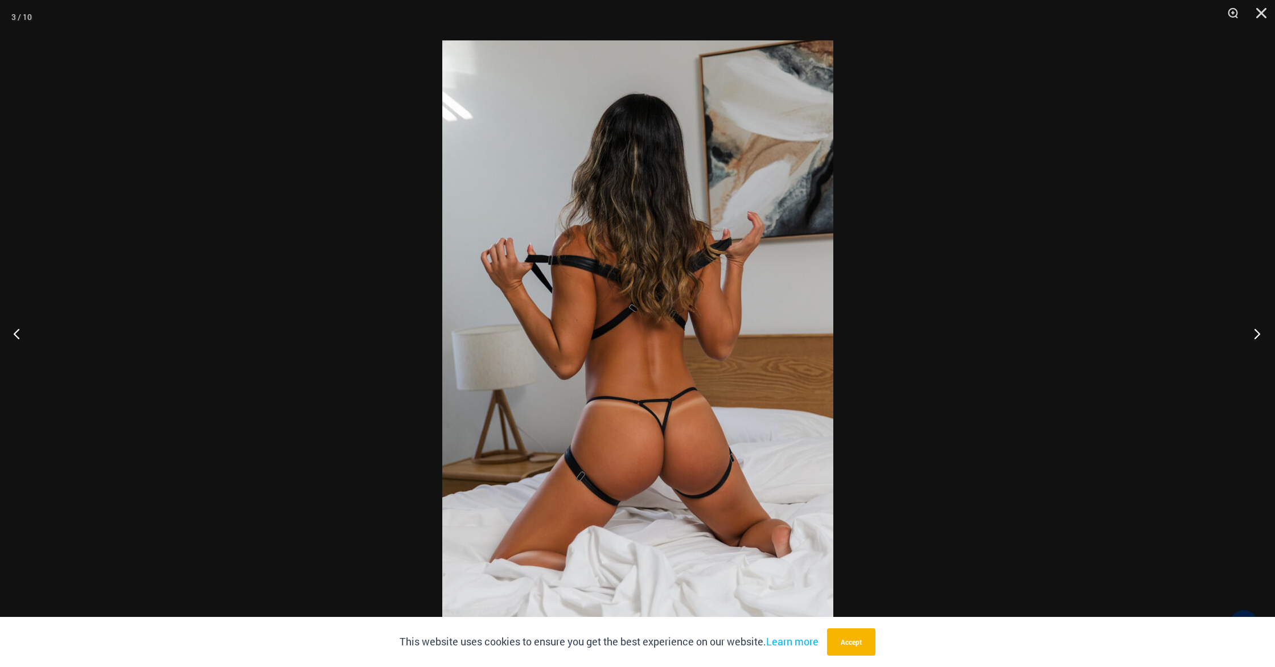
click at [1258, 327] on button "Next" at bounding box center [1253, 333] width 43 height 57
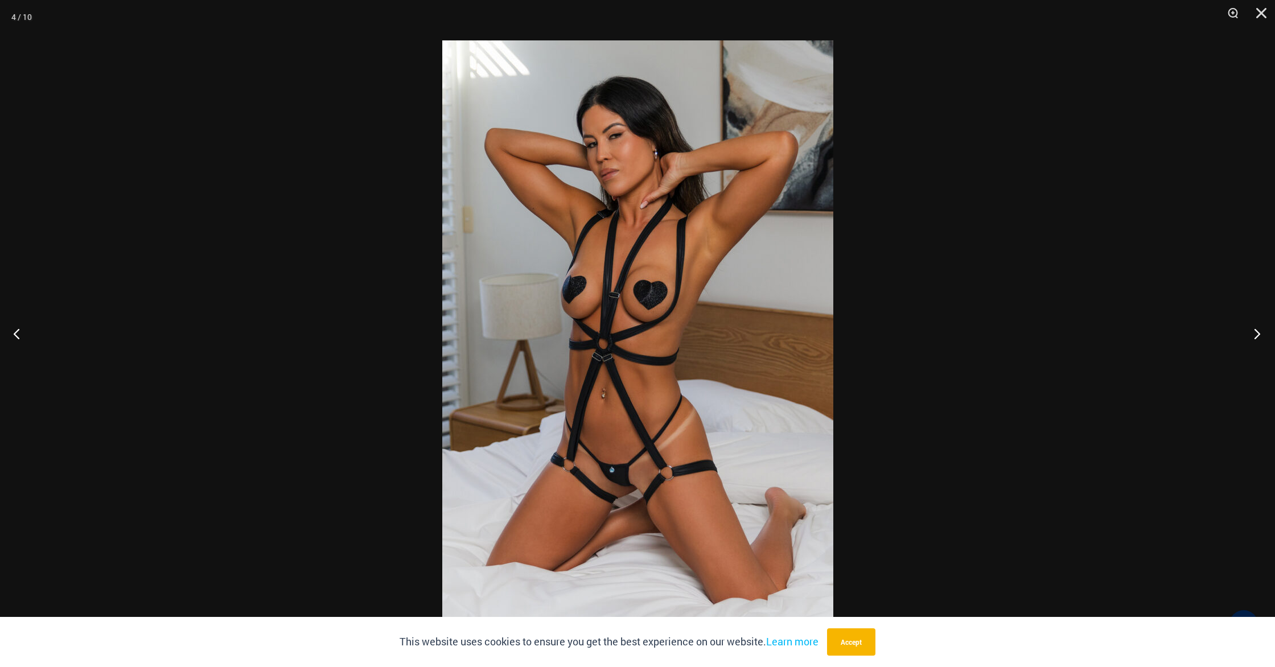
click at [1258, 327] on button "Next" at bounding box center [1253, 333] width 43 height 57
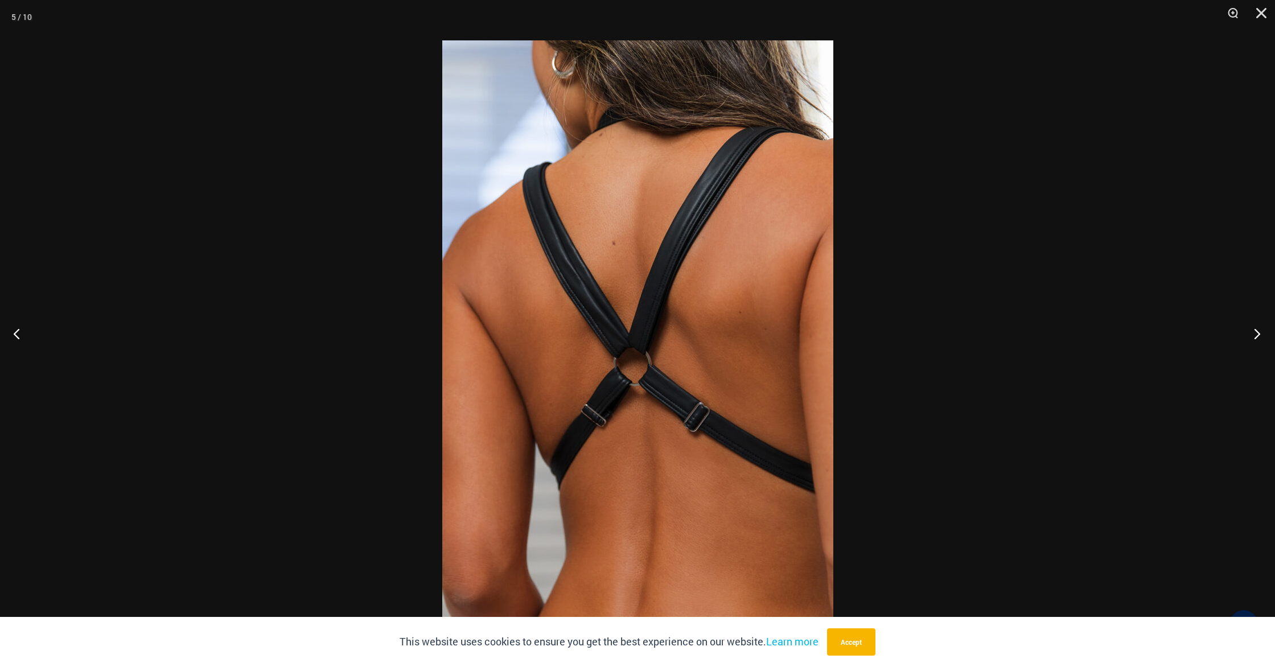
click at [1258, 327] on button "Next" at bounding box center [1253, 333] width 43 height 57
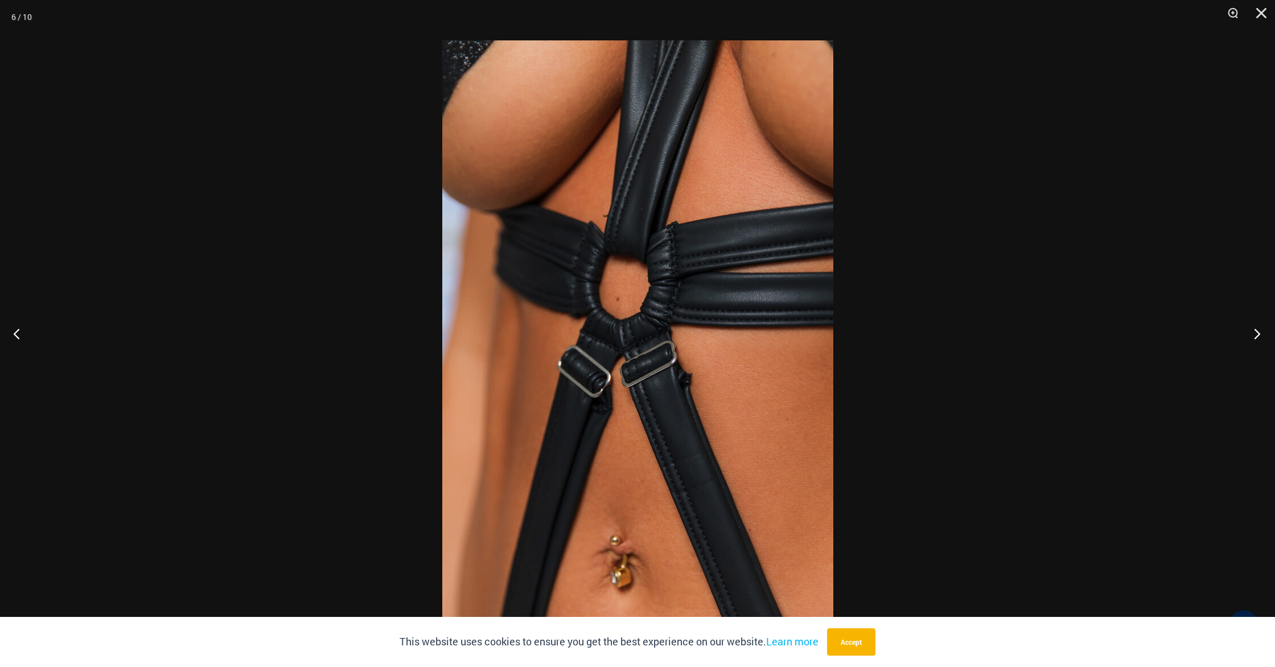
click at [1258, 327] on button "Next" at bounding box center [1253, 333] width 43 height 57
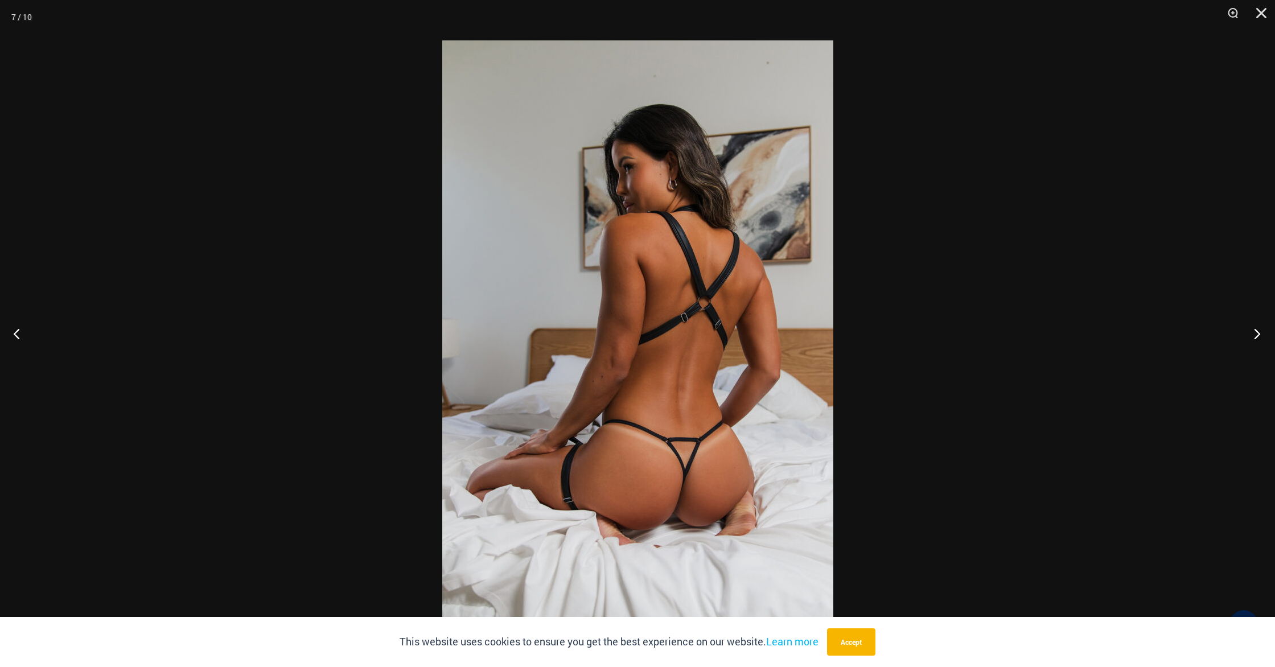
click at [1258, 327] on button "Next" at bounding box center [1253, 333] width 43 height 57
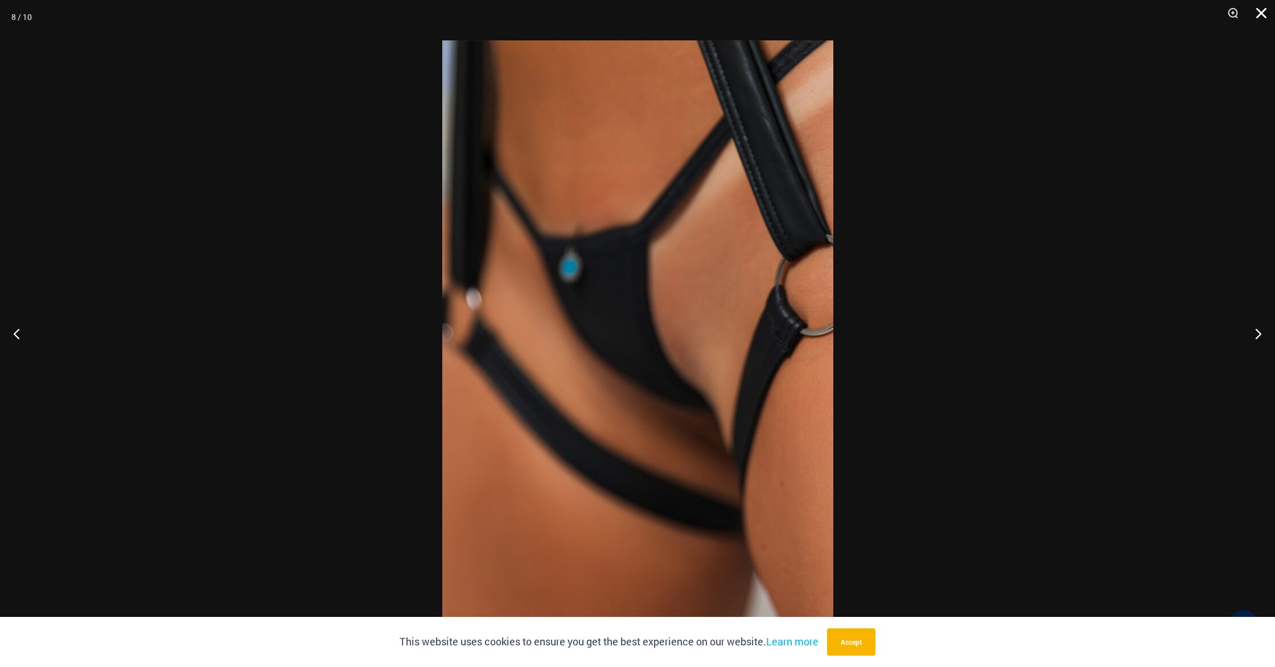
click at [1259, 12] on button "Close" at bounding box center [1257, 17] width 28 height 34
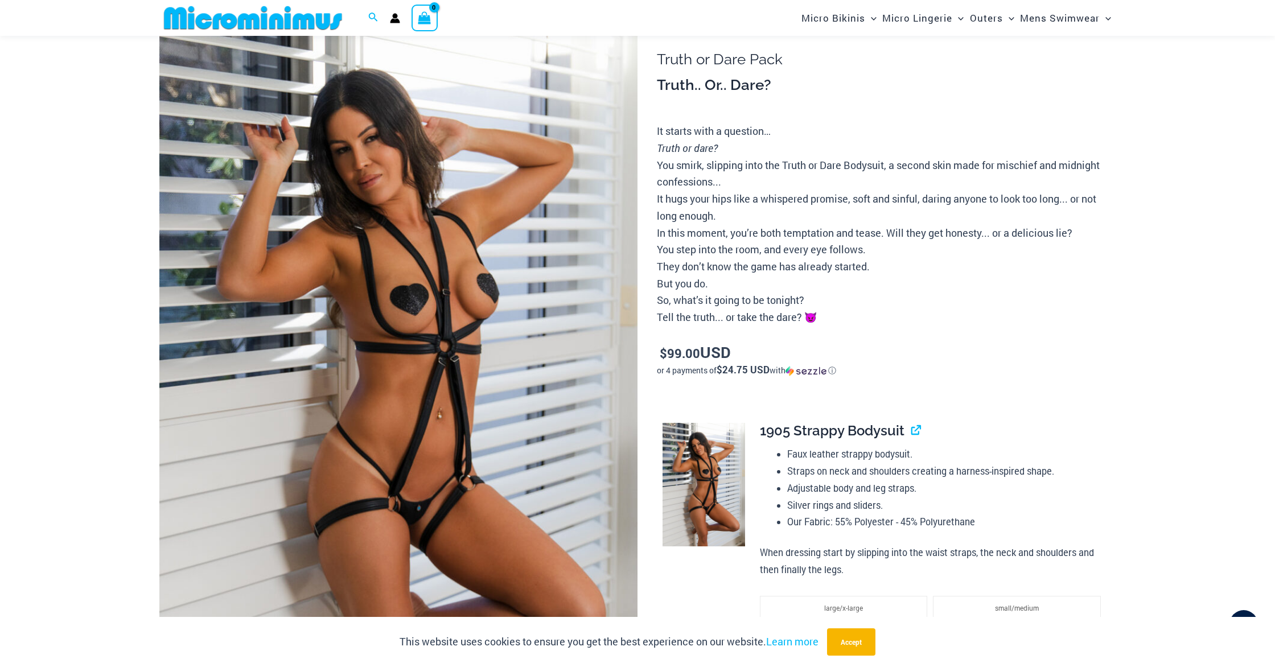
scroll to position [0, 0]
